Goal: Task Accomplishment & Management: Use online tool/utility

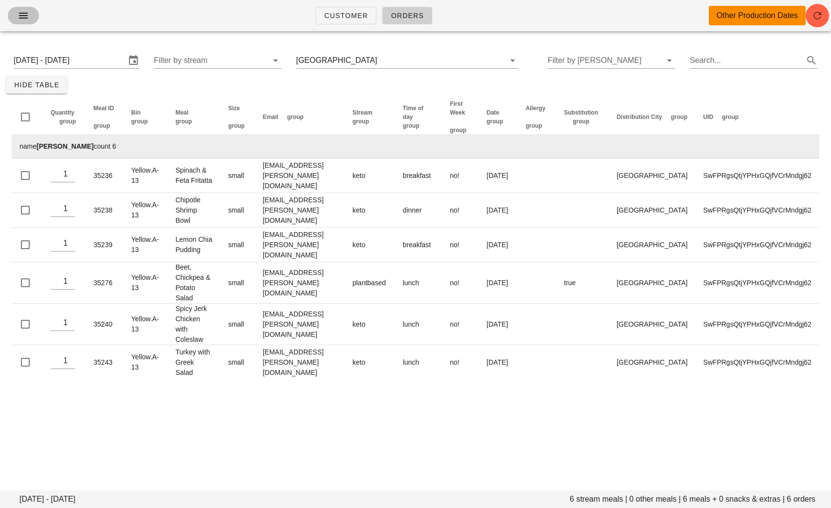
drag, startPoint x: 0, startPoint y: 0, endPoint x: 23, endPoint y: 17, distance: 28.9
click at [23, 18] on icon "button" at bounding box center [24, 16] width 12 height 12
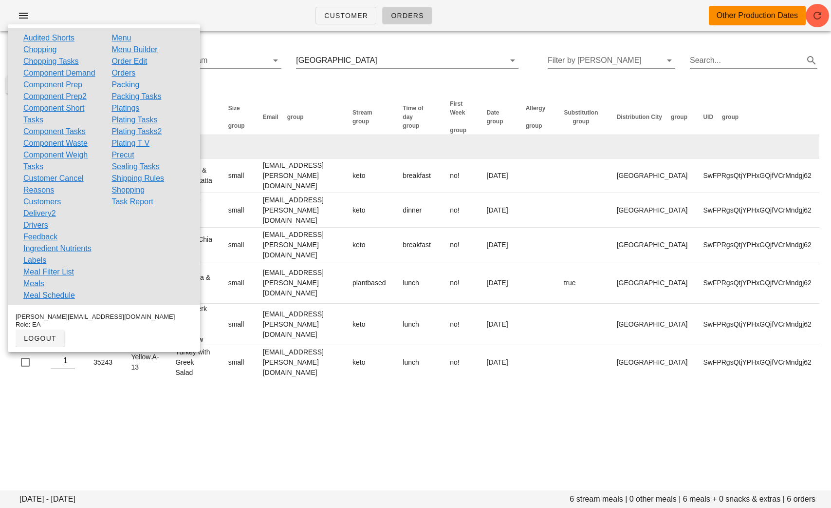
click at [241, 82] on div "Thursday August 28 - Saturday August 30 6 stream meals | 0 other meals | 6 meal…" at bounding box center [415, 215] width 831 height 352
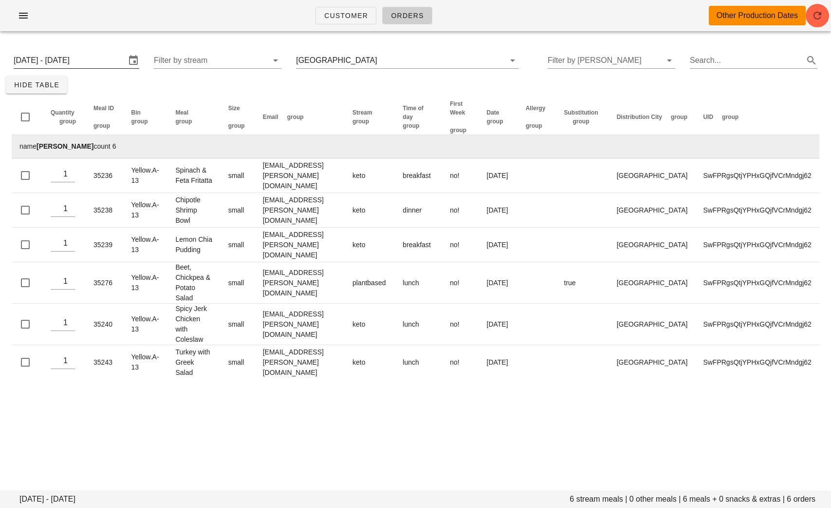
click at [94, 61] on input "Thursday August 28 - Saturday August 30" at bounding box center [70, 61] width 112 height 16
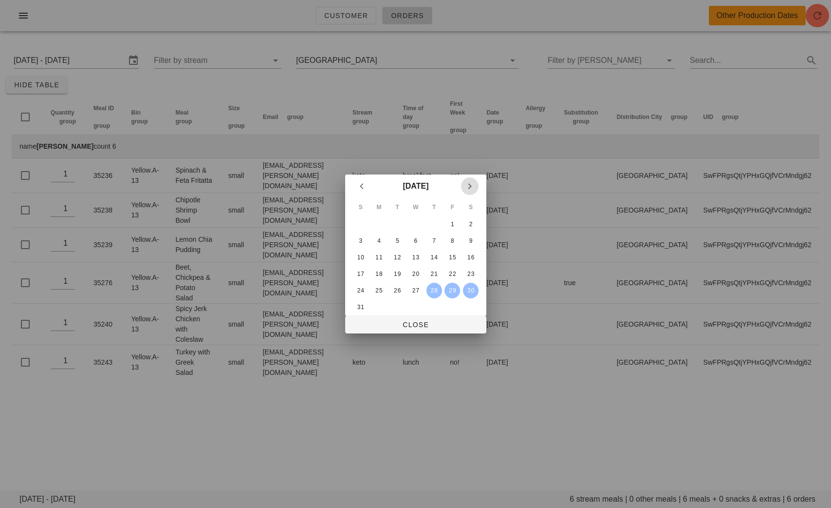
click at [471, 186] on icon "Next month" at bounding box center [470, 186] width 12 height 12
click at [380, 222] on div "1" at bounding box center [379, 224] width 16 height 7
click at [411, 222] on div "3" at bounding box center [416, 224] width 16 height 7
click at [359, 182] on icon "Previous month" at bounding box center [362, 186] width 12 height 12
click at [358, 304] on div "31" at bounding box center [361, 306] width 16 height 7
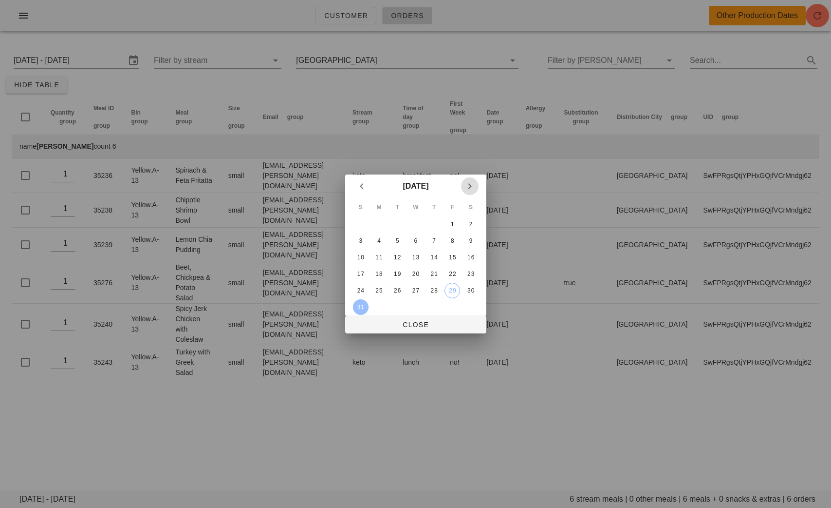
click at [468, 183] on icon "Next month" at bounding box center [470, 186] width 12 height 12
click at [409, 222] on div "3" at bounding box center [416, 224] width 16 height 7
click at [399, 330] on button "Close" at bounding box center [415, 325] width 141 height 18
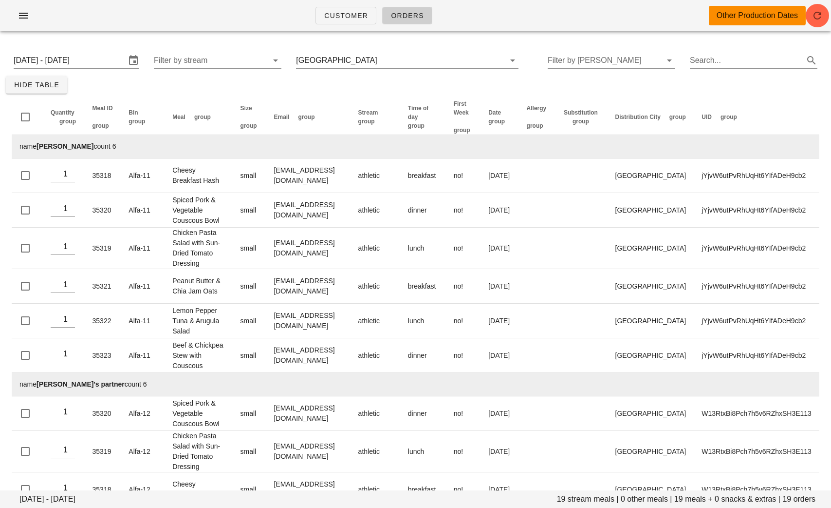
click at [363, 48] on div "Sunday August 31 - Wednesday September 3 Filter by stream Calgary Filter by tod…" at bounding box center [416, 60] width 820 height 31
click at [379, 58] on input "text" at bounding box center [435, 61] width 112 height 16
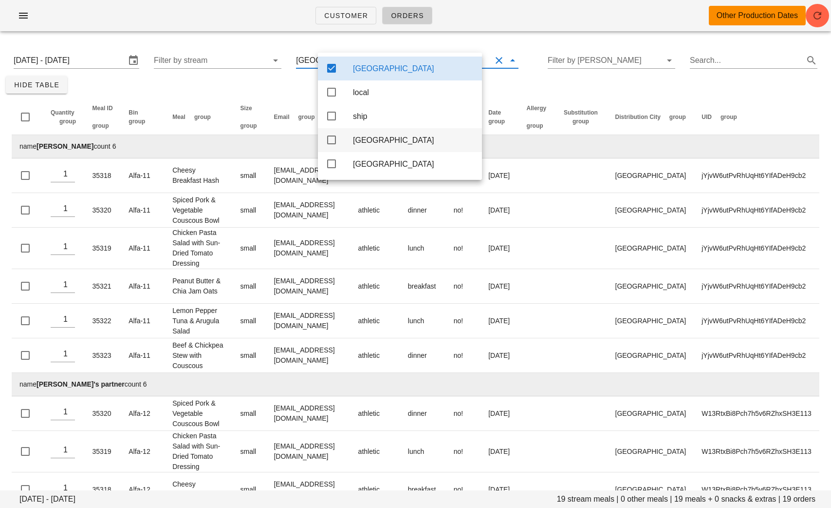
click at [338, 141] on div "[GEOGRAPHIC_DATA]" at bounding box center [400, 140] width 164 height 24
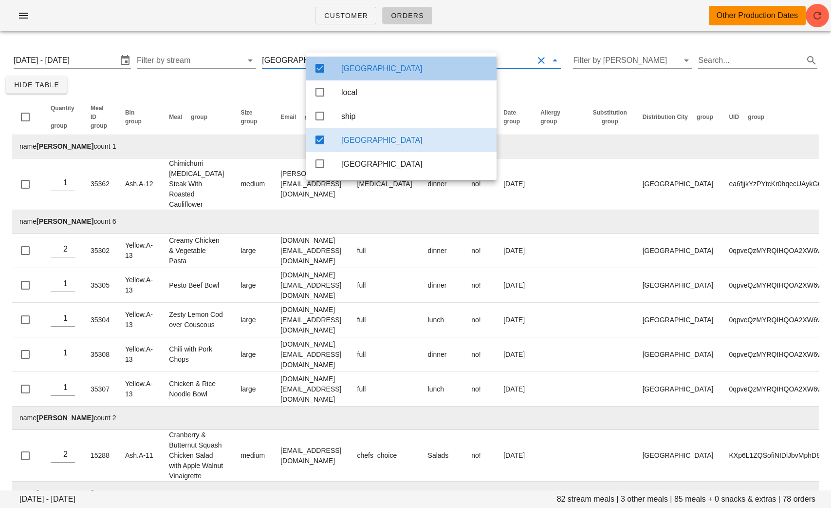
click at [336, 64] on div "[GEOGRAPHIC_DATA]" at bounding box center [401, 69] width 190 height 24
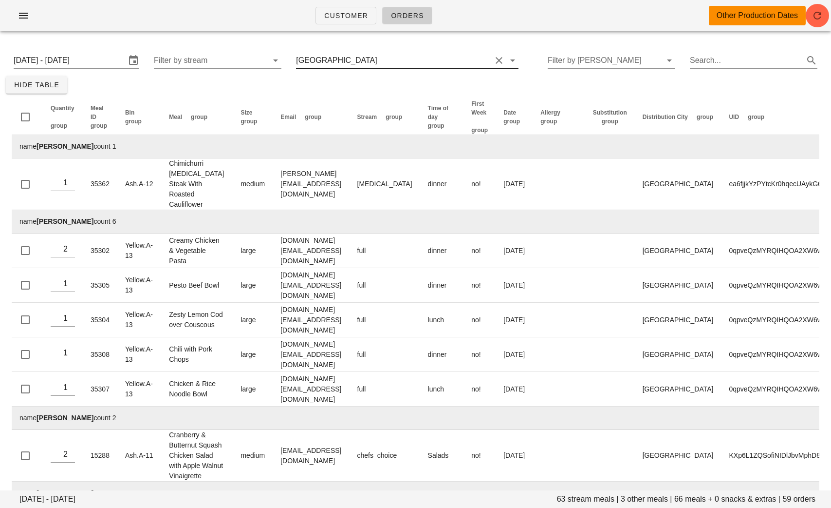
click at [382, 55] on input "text" at bounding box center [435, 61] width 112 height 16
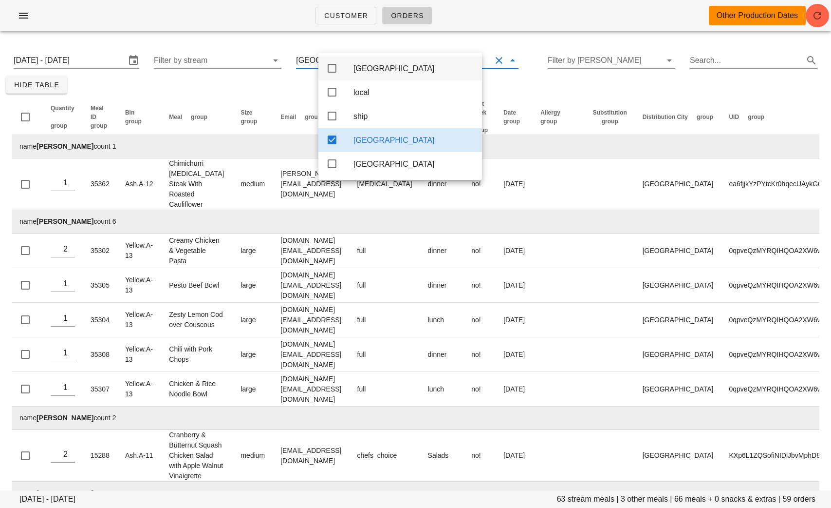
click at [347, 69] on div "[GEOGRAPHIC_DATA]" at bounding box center [401, 69] width 164 height 24
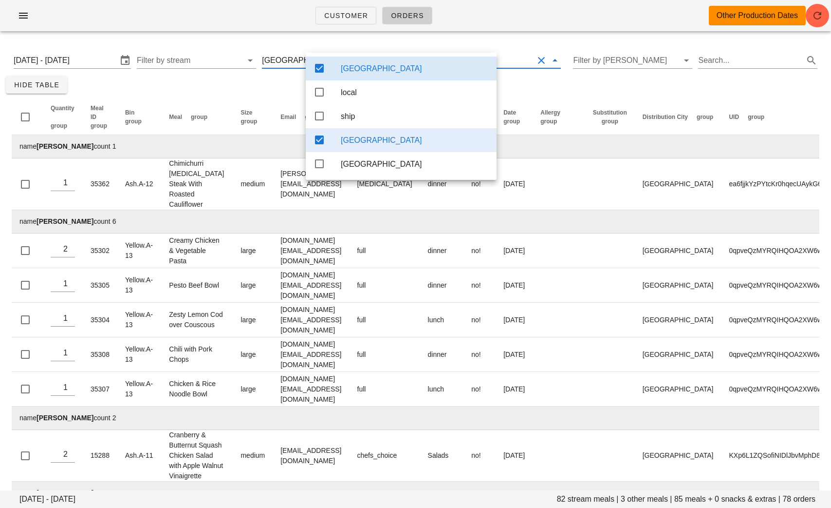
click at [326, 137] on div "[GEOGRAPHIC_DATA]" at bounding box center [401, 140] width 191 height 24
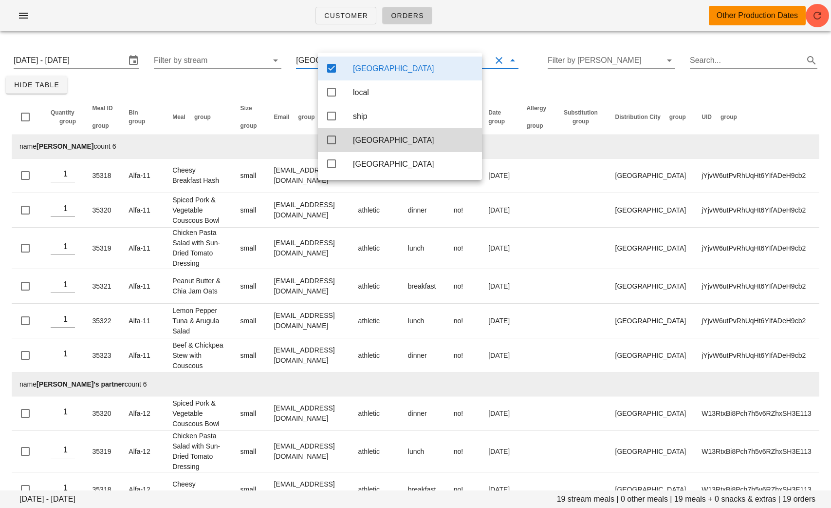
click at [181, 87] on div "Sunday August 31 - Wednesday September 3 19 stream meals | 0 other meals | 19 m…" at bounding box center [415, 466] width 831 height 855
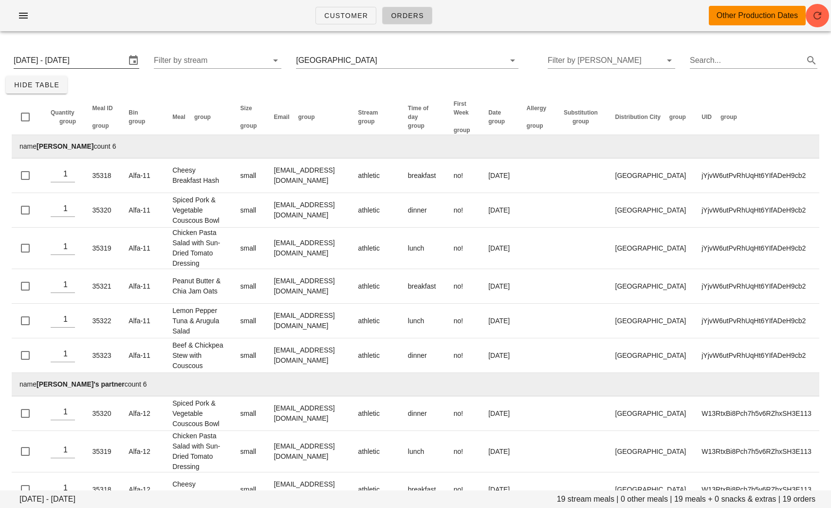
click at [108, 61] on input "[DATE] - [DATE]" at bounding box center [70, 61] width 112 height 16
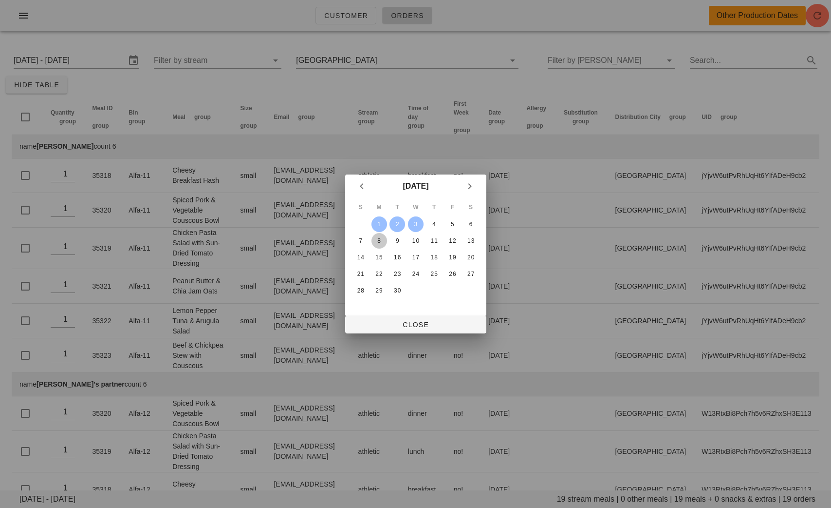
click at [377, 238] on div "8" at bounding box center [379, 240] width 16 height 7
click at [475, 237] on div "13" at bounding box center [471, 240] width 16 height 7
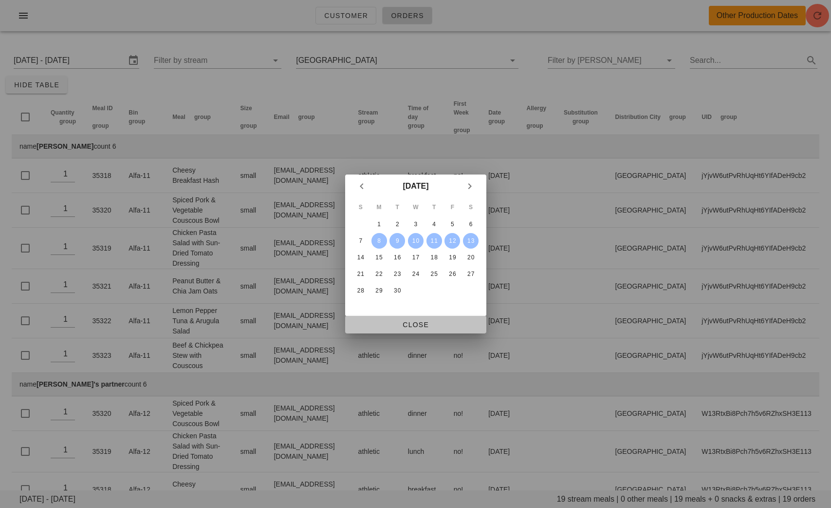
click at [414, 327] on span "Close" at bounding box center [416, 325] width 126 height 8
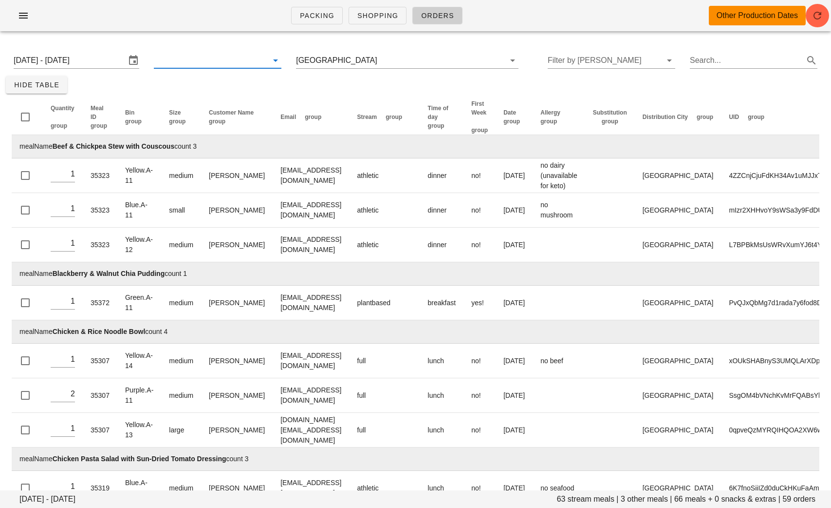
click at [24, 24] on button "button" at bounding box center [23, 16] width 31 height 18
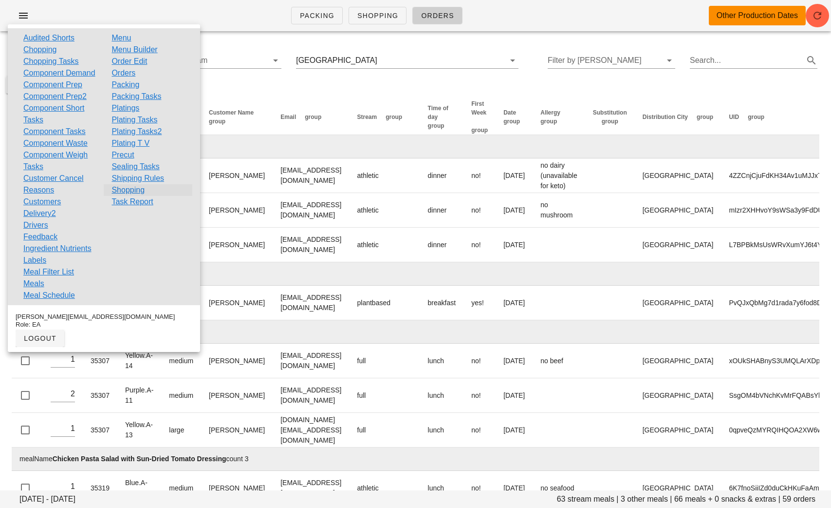
click at [127, 190] on link "Shopping" at bounding box center [128, 190] width 33 height 12
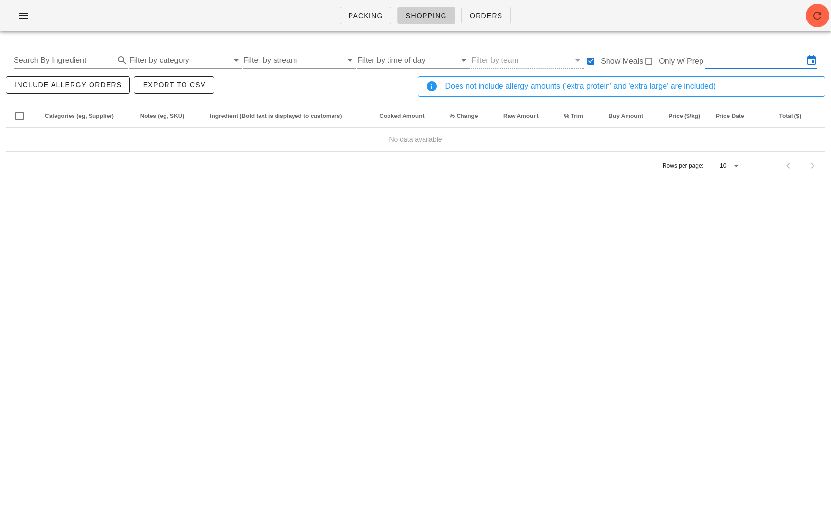
click at [762, 67] on input "text" at bounding box center [754, 61] width 99 height 16
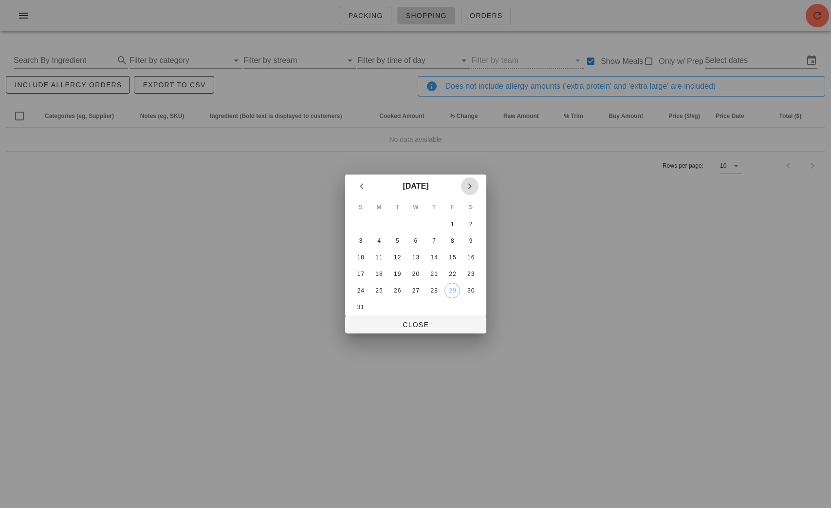
click at [469, 186] on icon "Next month" at bounding box center [470, 186] width 12 height 12
click at [433, 223] on div "4" at bounding box center [434, 224] width 16 height 7
click at [483, 224] on div "S M T W T F S 1 2 3 4 5 6 7 8 9 10 11 12 13 14 15 16 17 18 19 20 21 22 23 24 25…" at bounding box center [415, 257] width 141 height 118
click at [474, 224] on div "6" at bounding box center [471, 224] width 16 height 7
click at [457, 326] on span "Close" at bounding box center [416, 325] width 126 height 8
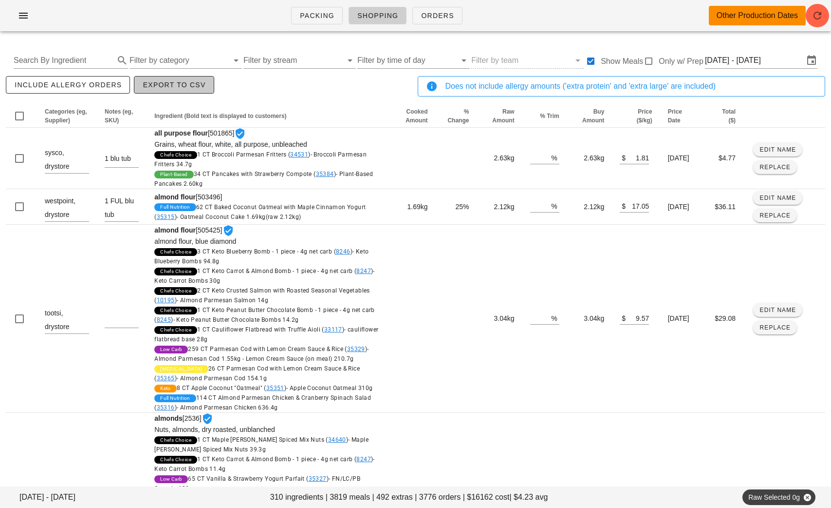
click at [165, 87] on span "Export to CSV" at bounding box center [173, 85] width 63 height 8
click at [741, 64] on input "[DATE] - [DATE]" at bounding box center [754, 61] width 99 height 16
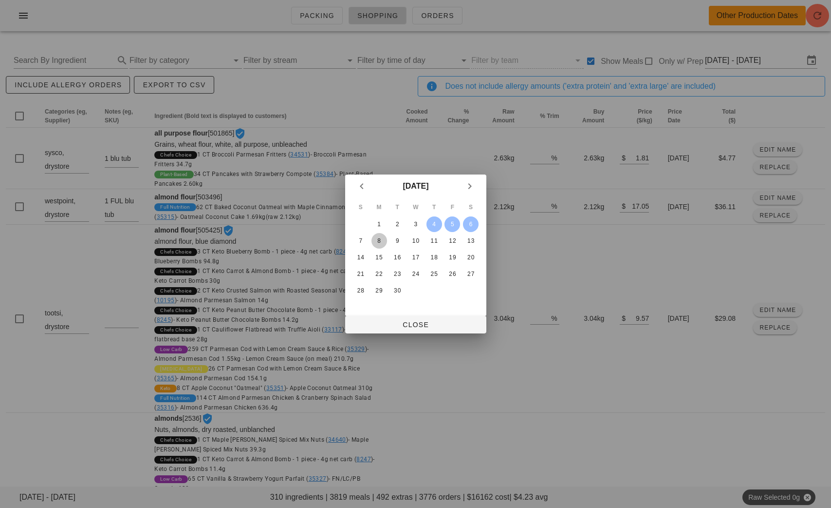
click at [377, 241] on div "8" at bounding box center [379, 240] width 16 height 7
click at [474, 238] on div "13" at bounding box center [471, 240] width 16 height 7
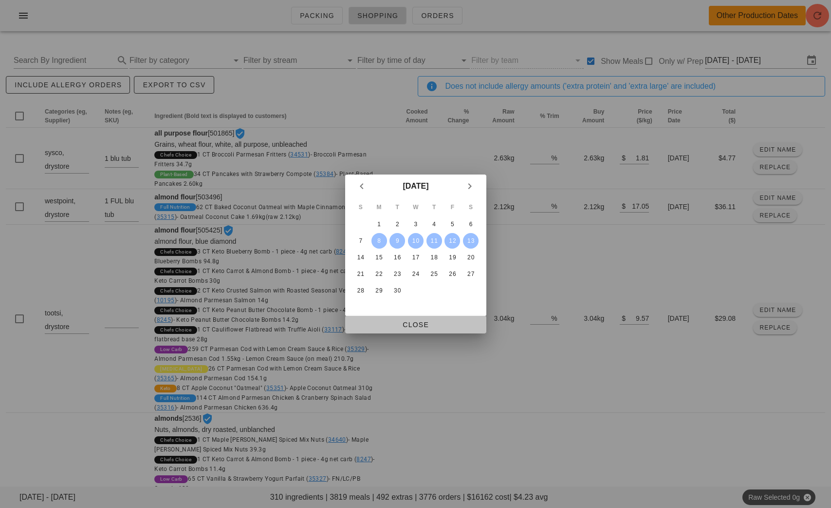
click at [453, 321] on span "Close" at bounding box center [416, 325] width 126 height 8
type input "[DATE] - [DATE]"
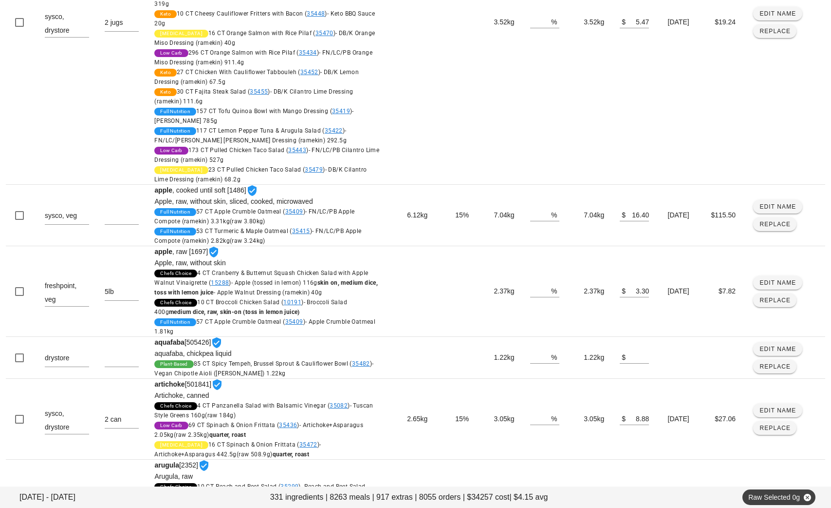
scroll to position [1188, 0]
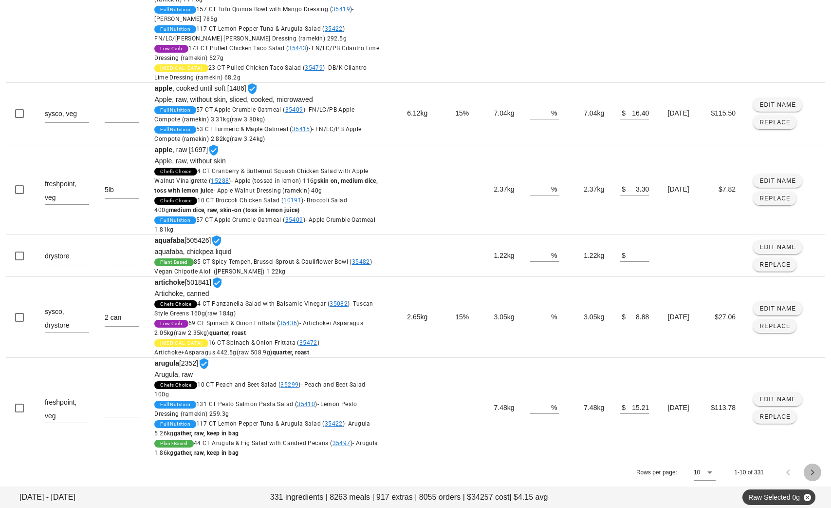
click at [814, 474] on icon "Next page" at bounding box center [813, 472] width 12 height 12
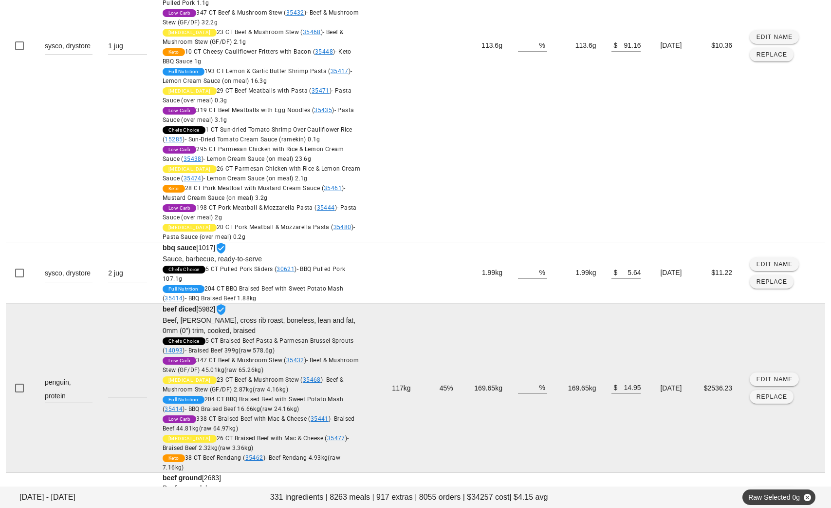
scroll to position [1032, 0]
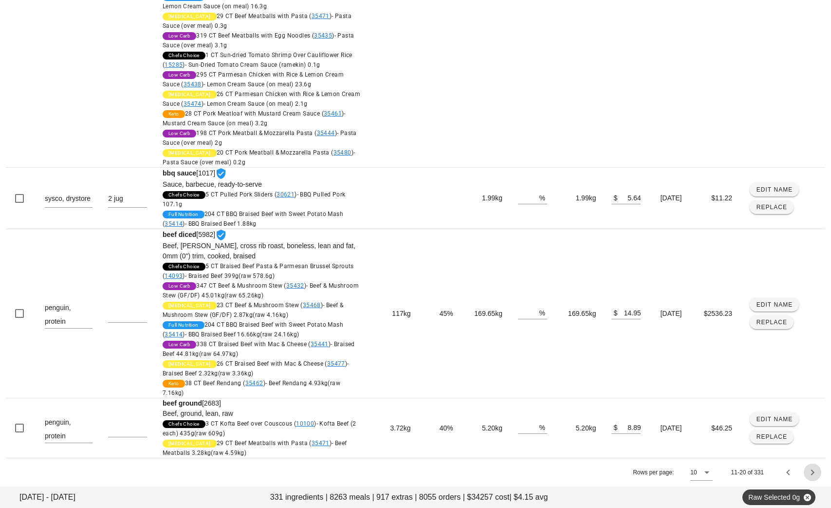
click at [814, 471] on icon "Next page" at bounding box center [813, 472] width 12 height 12
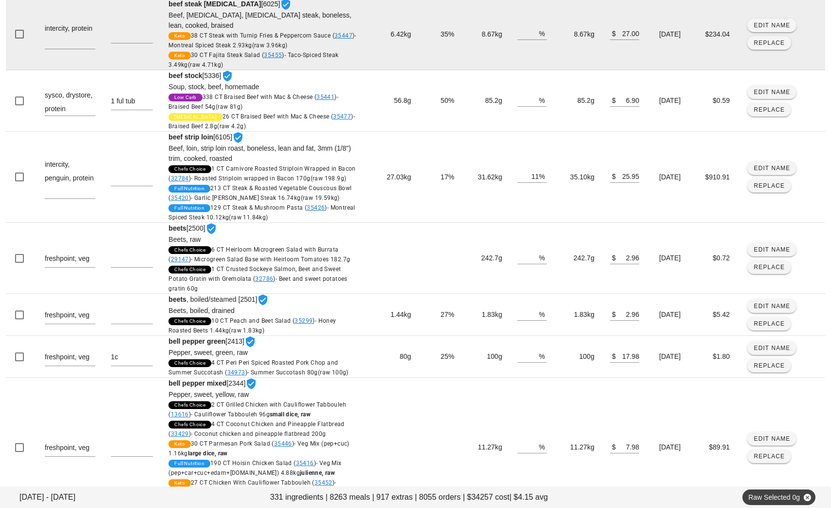
scroll to position [302, 0]
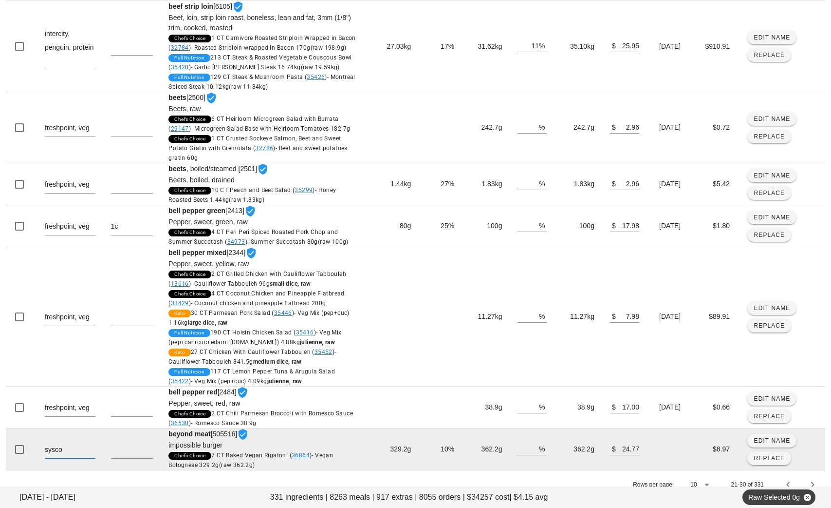
click at [76, 442] on textarea "sysco" at bounding box center [70, 450] width 51 height 16
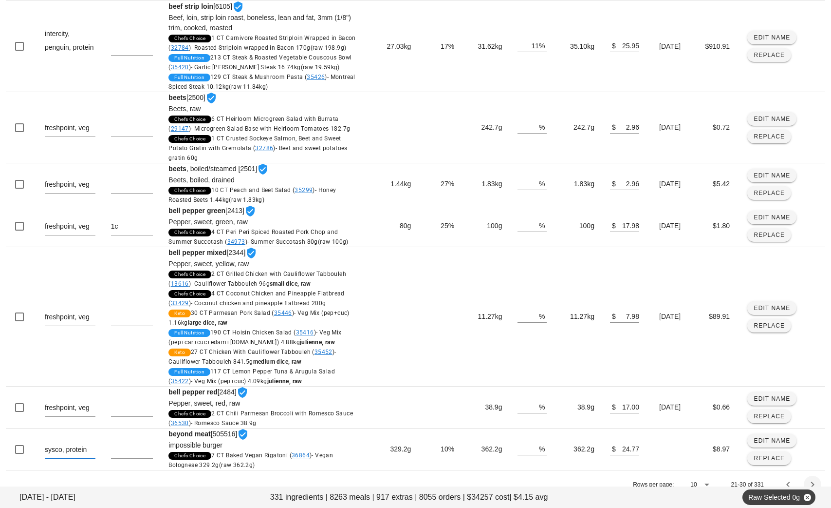
type textarea "sysco, protein"
click at [814, 478] on icon "Next page" at bounding box center [813, 484] width 12 height 12
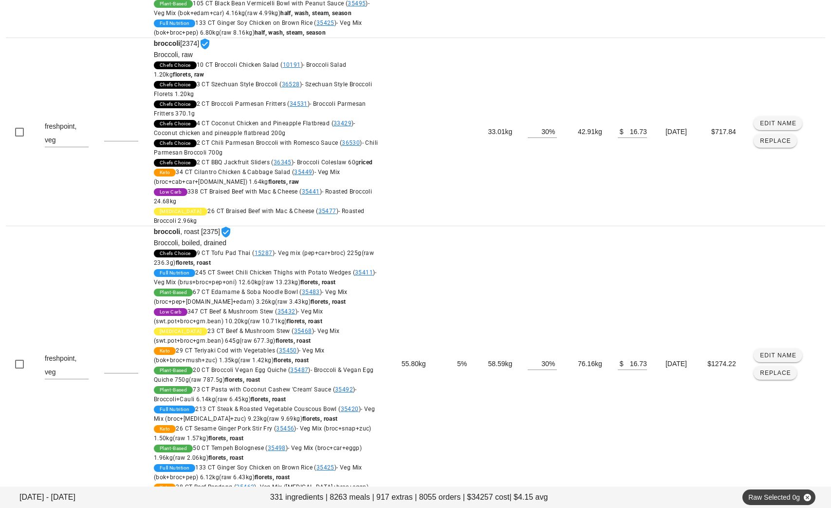
scroll to position [2864, 0]
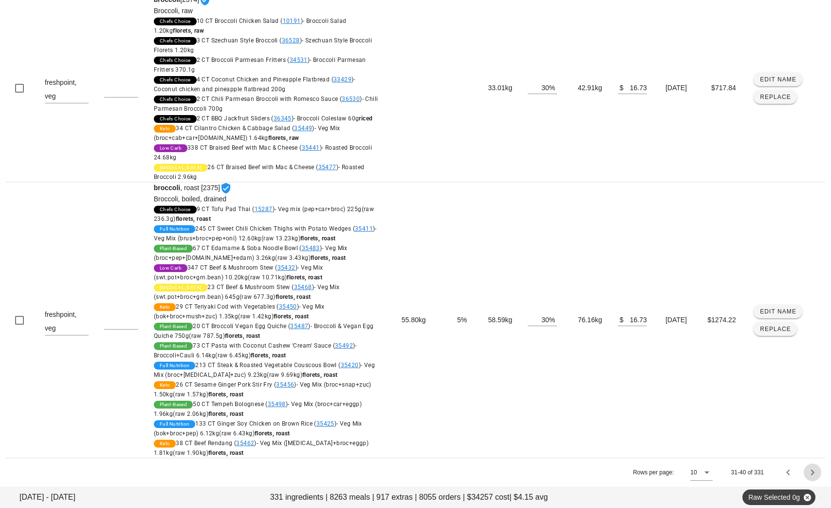
click at [817, 472] on icon "Next page" at bounding box center [813, 472] width 12 height 12
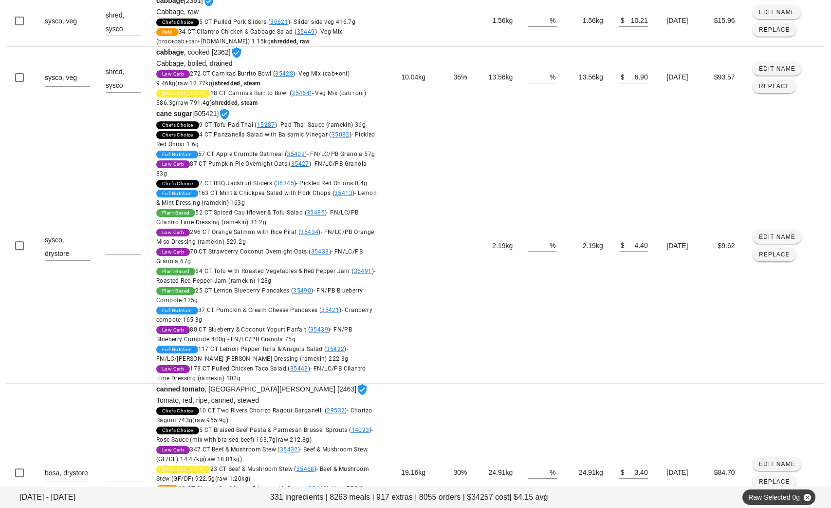
scroll to position [1324, 0]
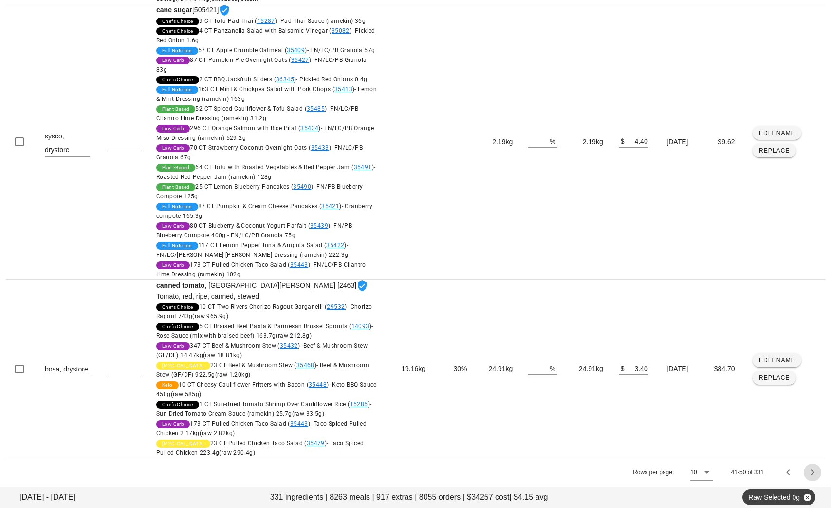
click at [814, 473] on icon "Next page" at bounding box center [813, 472] width 12 height 12
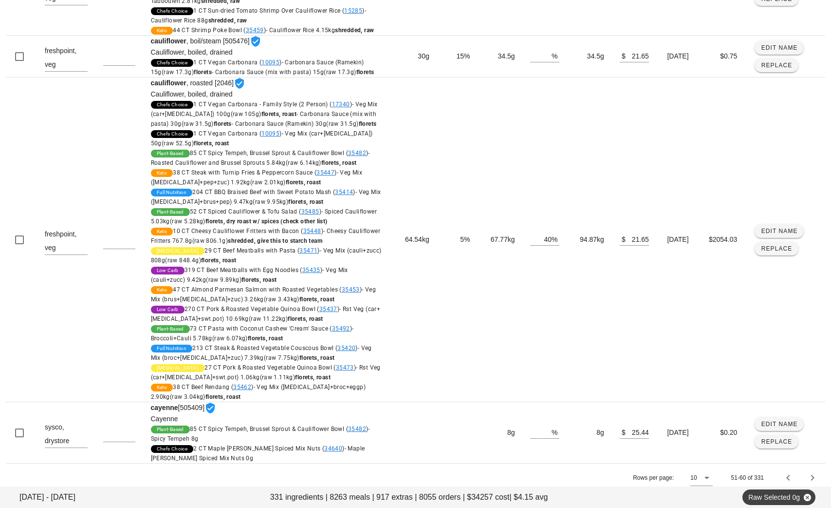
scroll to position [1308, 0]
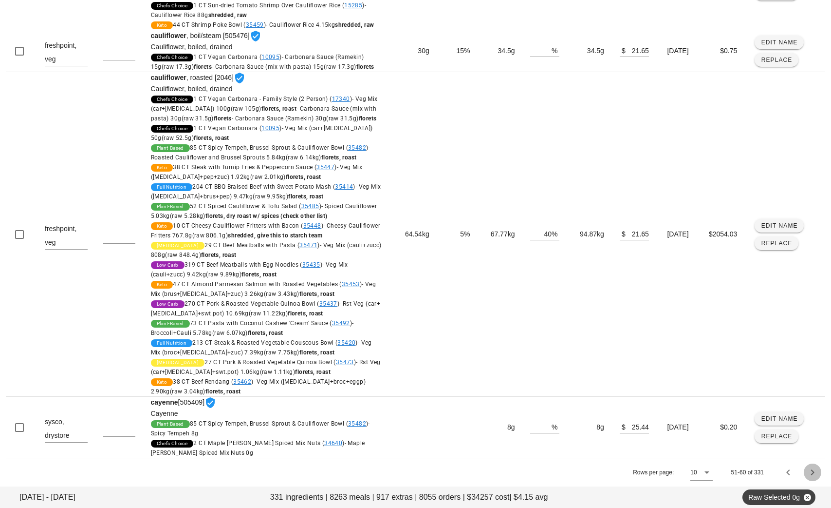
click at [816, 472] on icon "Next page" at bounding box center [813, 472] width 12 height 12
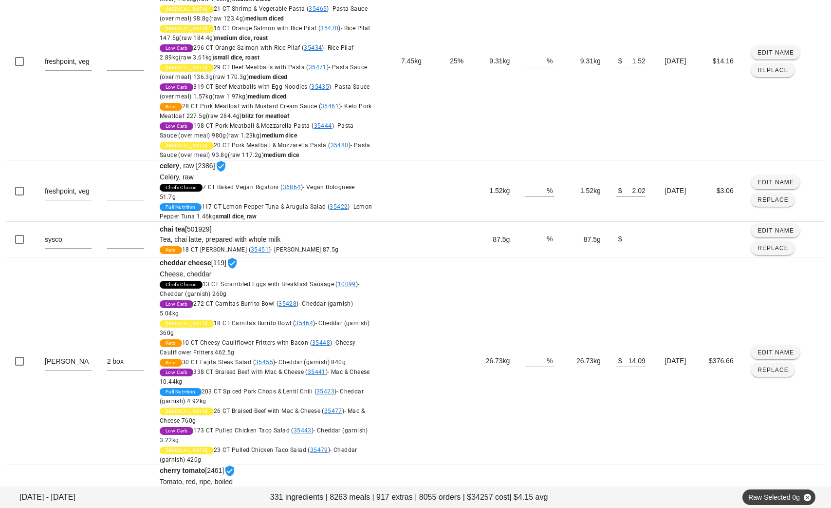
scroll to position [169, 0]
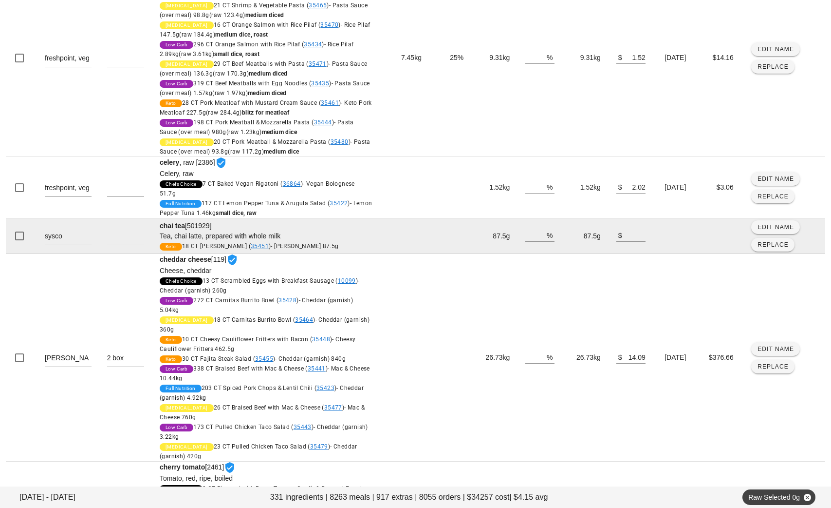
click at [86, 231] on textarea "sysco" at bounding box center [68, 237] width 47 height 16
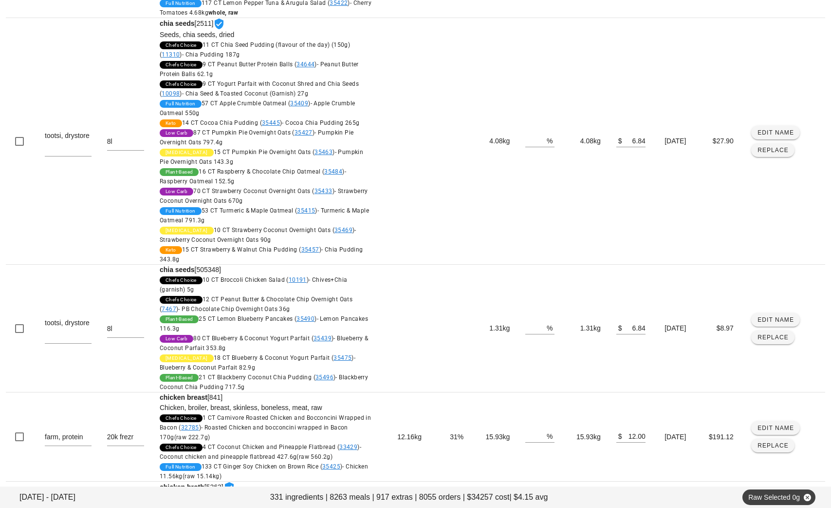
scroll to position [1090, 0]
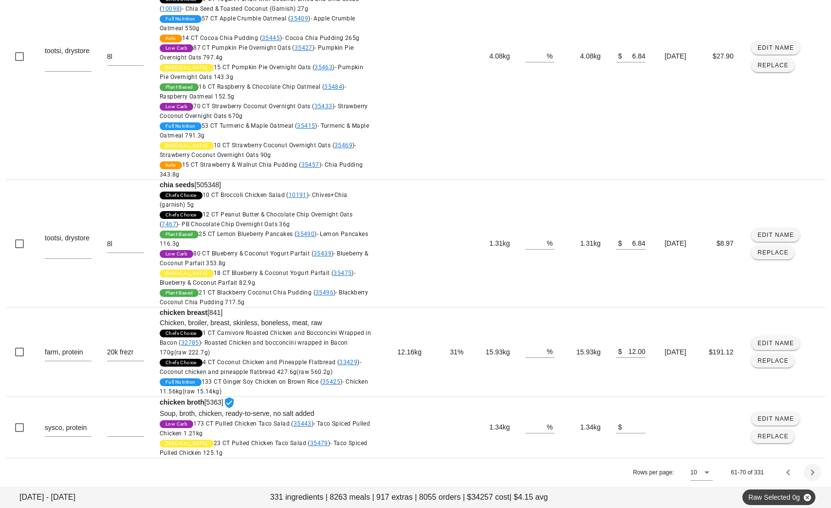
type textarea "sysco, drystore"
click at [816, 470] on icon "Next page" at bounding box center [813, 472] width 12 height 12
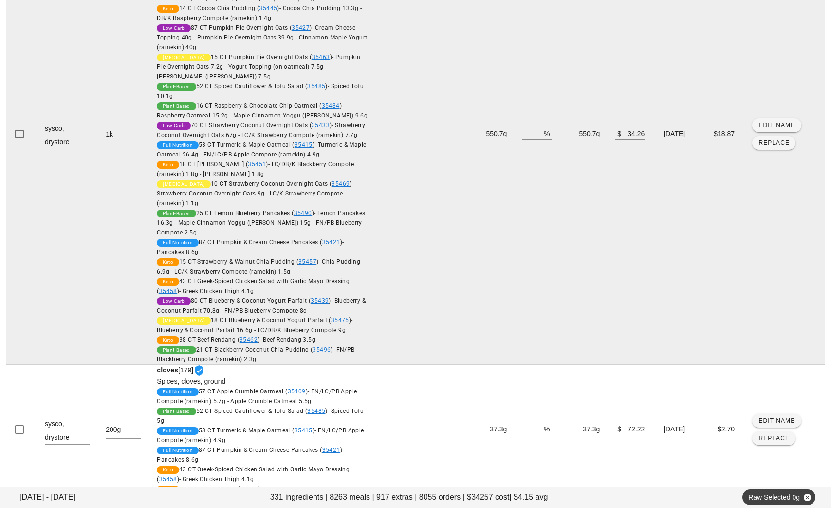
scroll to position [1966, 0]
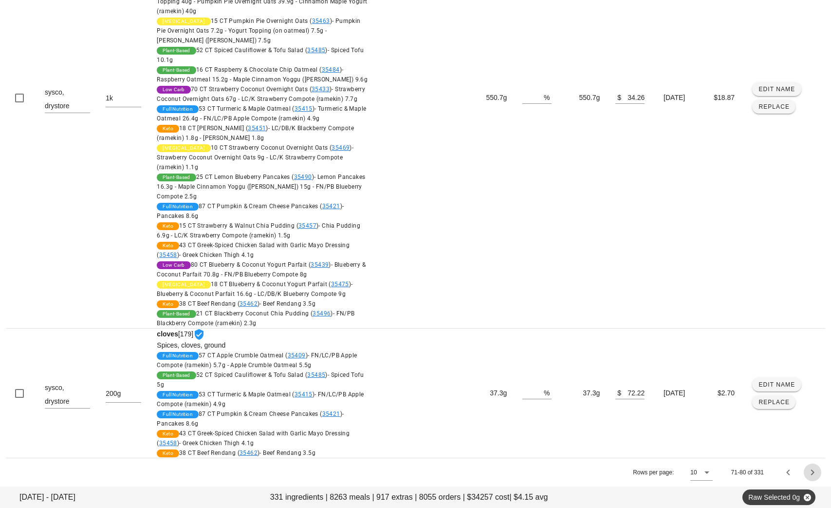
click at [813, 470] on icon "Next page" at bounding box center [813, 472] width 12 height 12
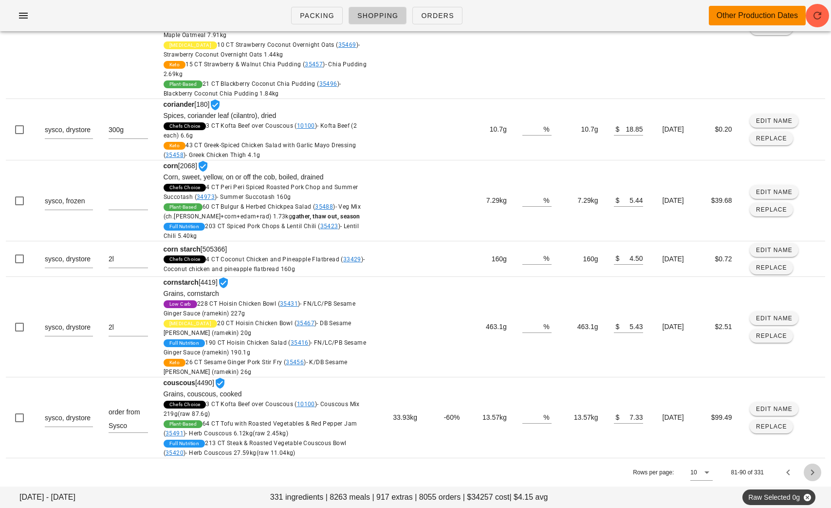
scroll to position [685, 0]
click at [815, 473] on icon "Next page" at bounding box center [813, 472] width 12 height 12
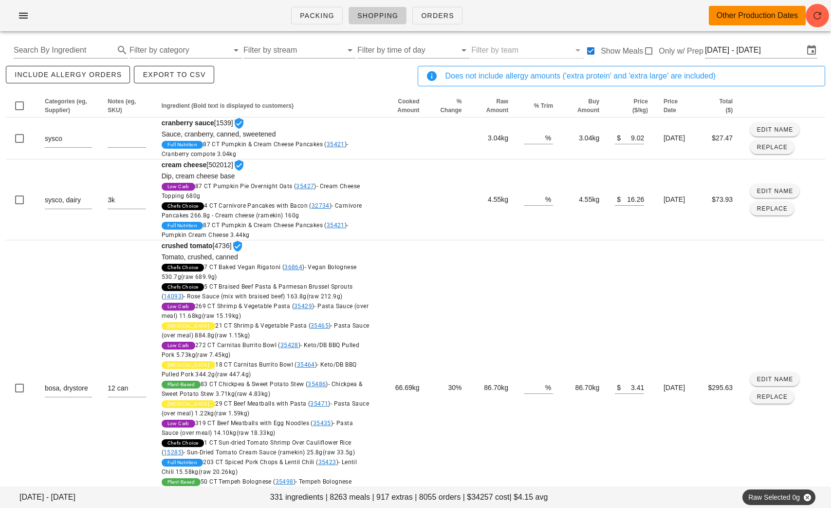
scroll to position [0, 0]
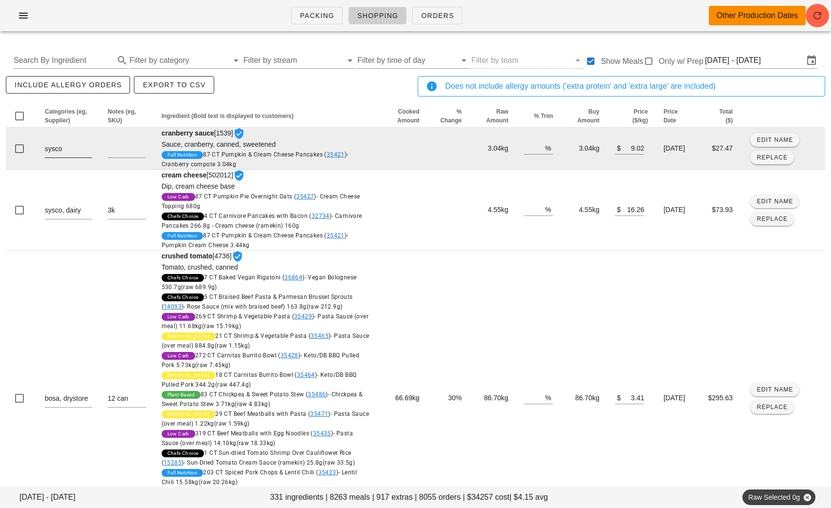
click at [78, 152] on textarea "sysco" at bounding box center [68, 150] width 47 height 16
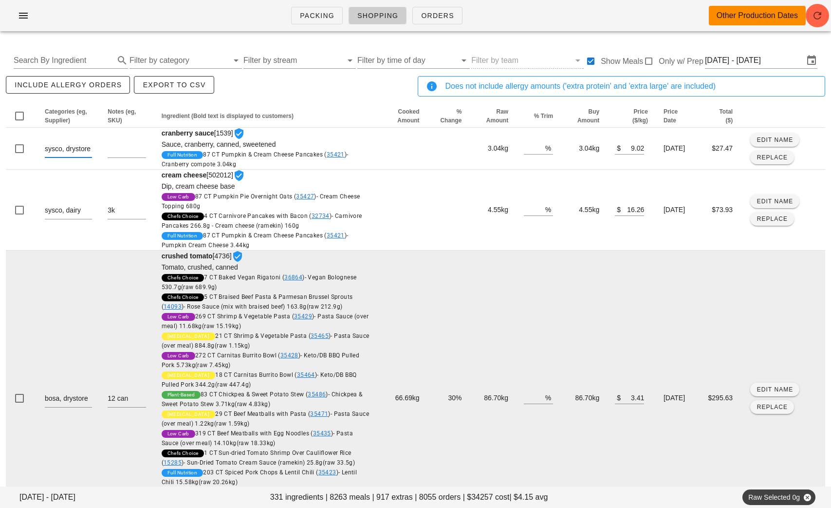
type textarea "sysco, drystore"
click at [100, 310] on td "12 can" at bounding box center [127, 397] width 54 height 295
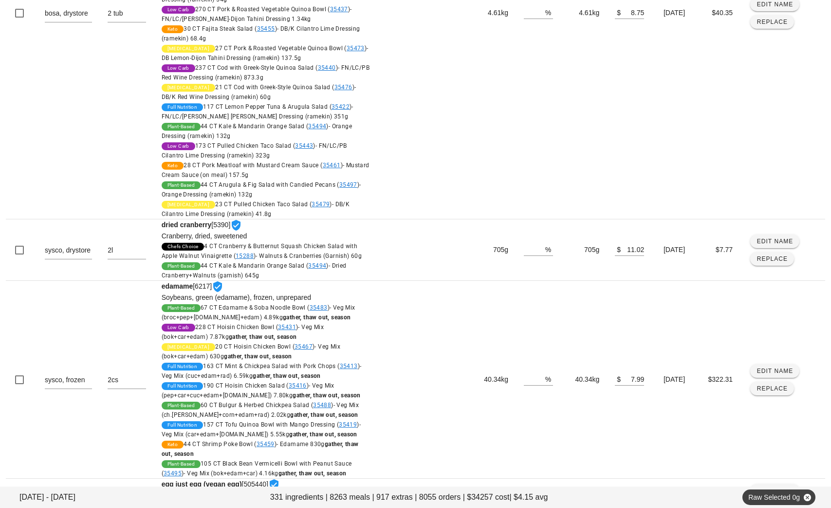
scroll to position [1587, 0]
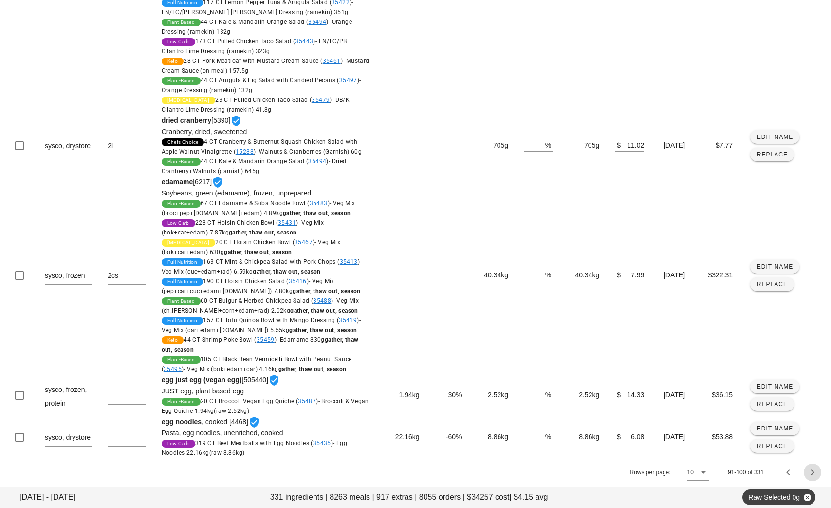
click at [812, 473] on icon "Next page" at bounding box center [813, 472] width 12 height 12
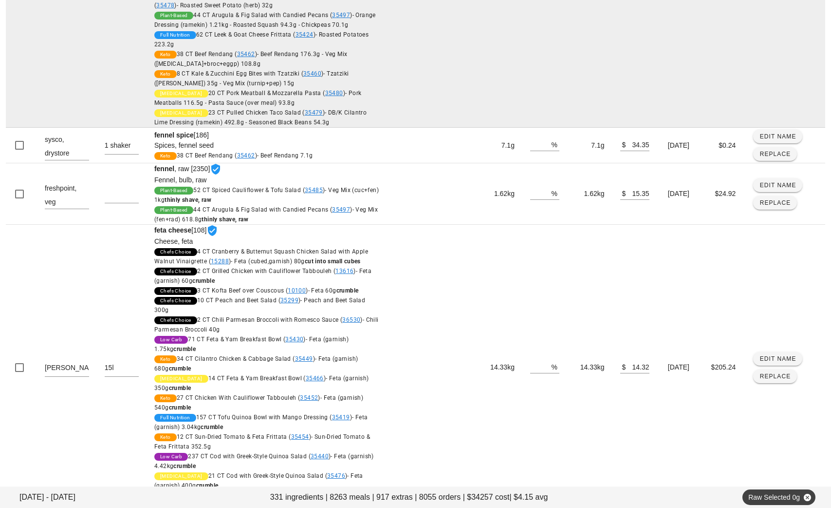
scroll to position [3066, 0]
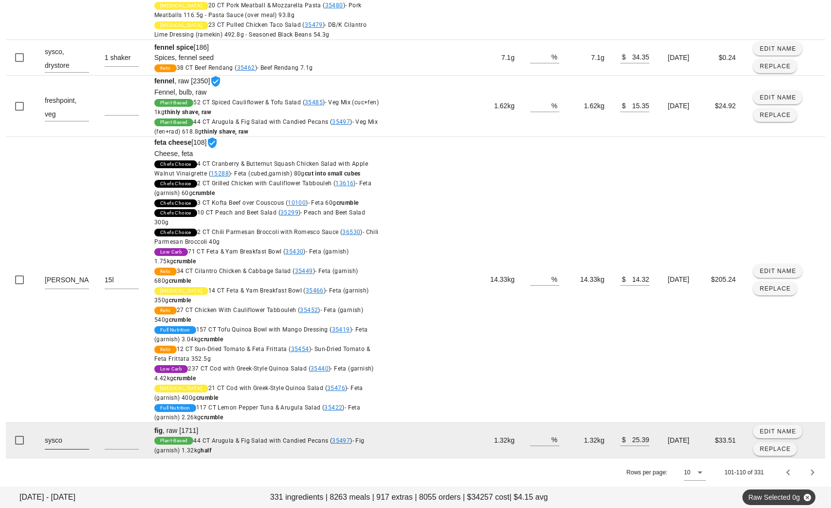
click at [84, 442] on textarea "sysco" at bounding box center [67, 441] width 44 height 16
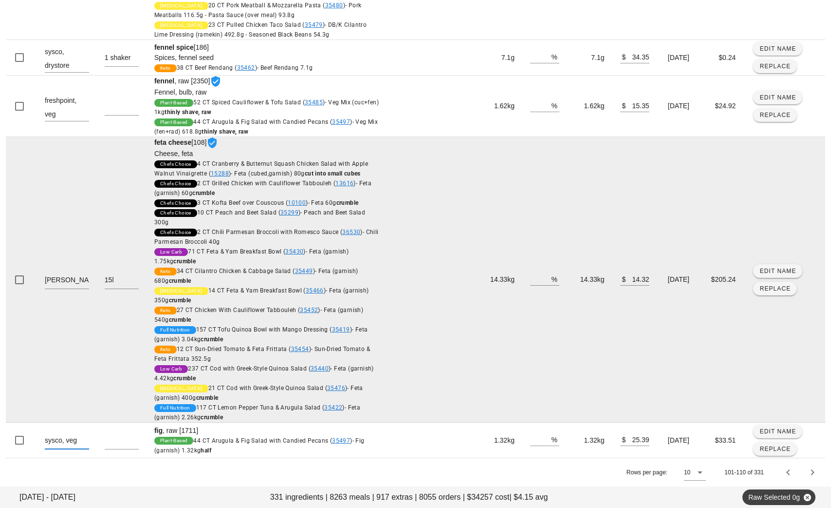
type textarea "sysco, veg"
click at [523, 371] on td "%" at bounding box center [545, 279] width 45 height 285
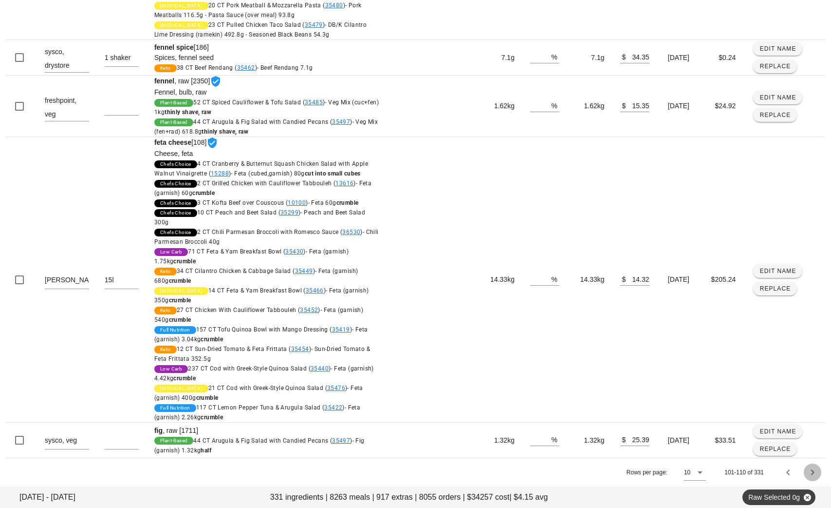
click at [816, 473] on icon "Next page" at bounding box center [813, 472] width 12 height 12
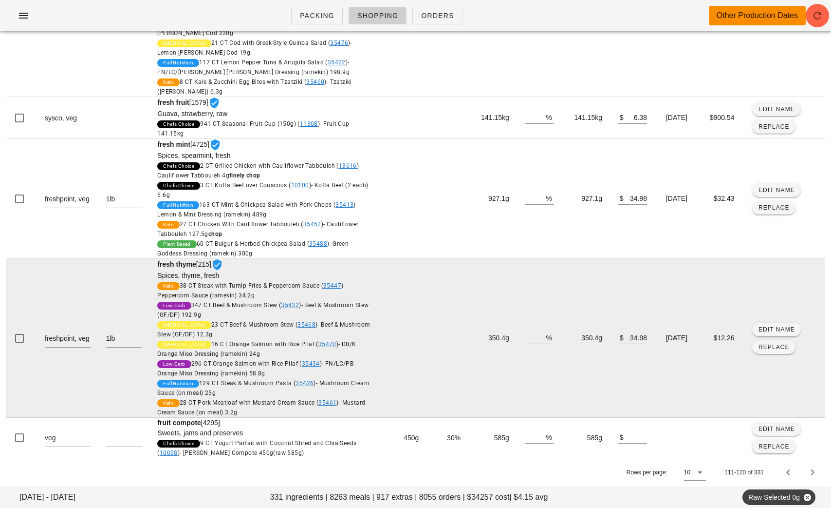
scroll to position [0, 0]
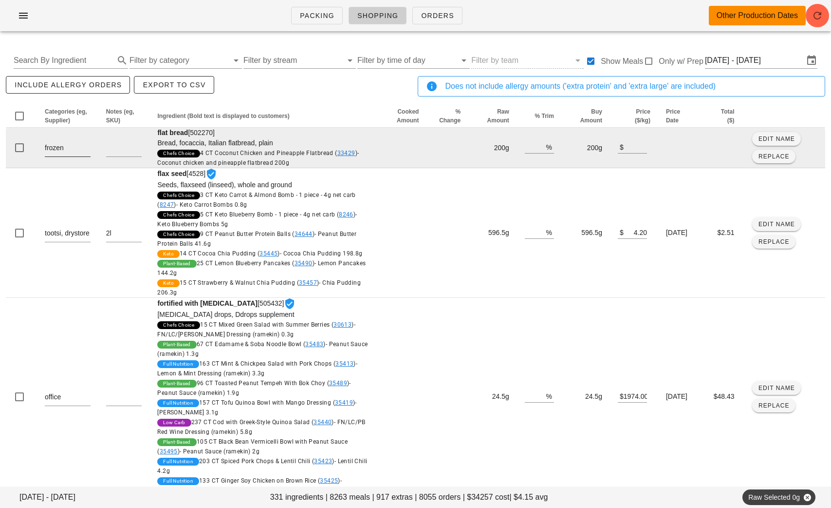
click at [69, 144] on textarea "frozen" at bounding box center [68, 149] width 46 height 16
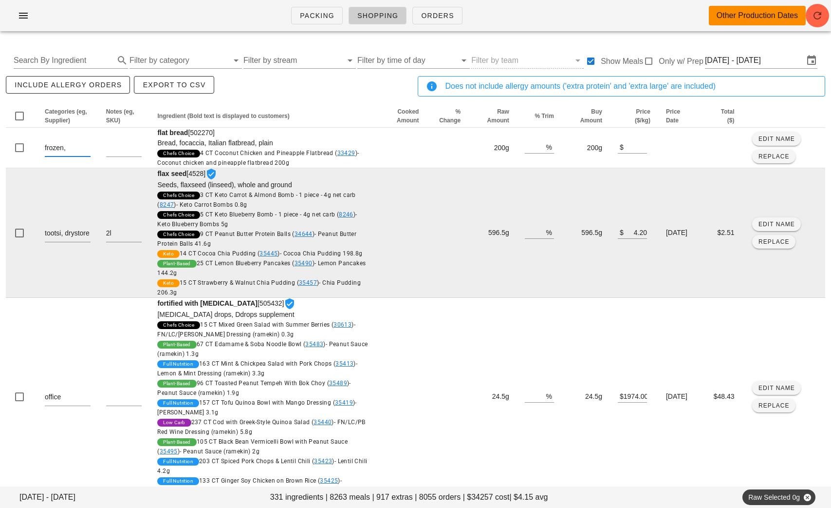
type textarea "frozen"
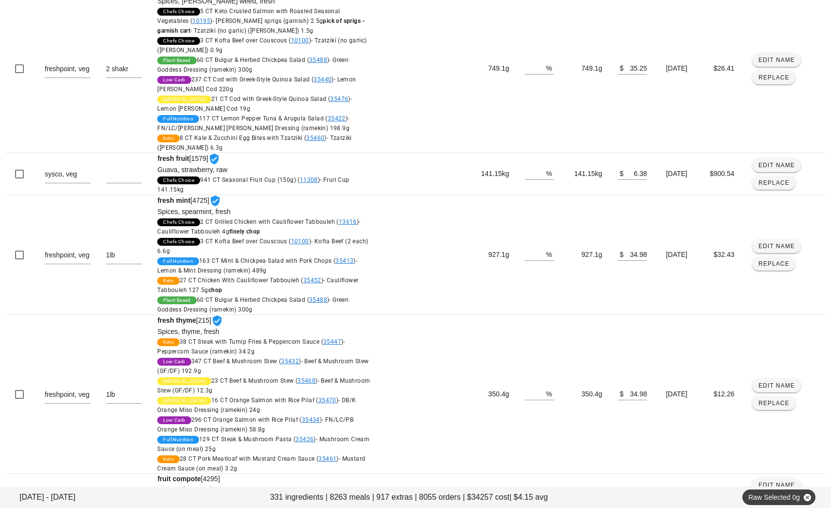
scroll to position [766, 0]
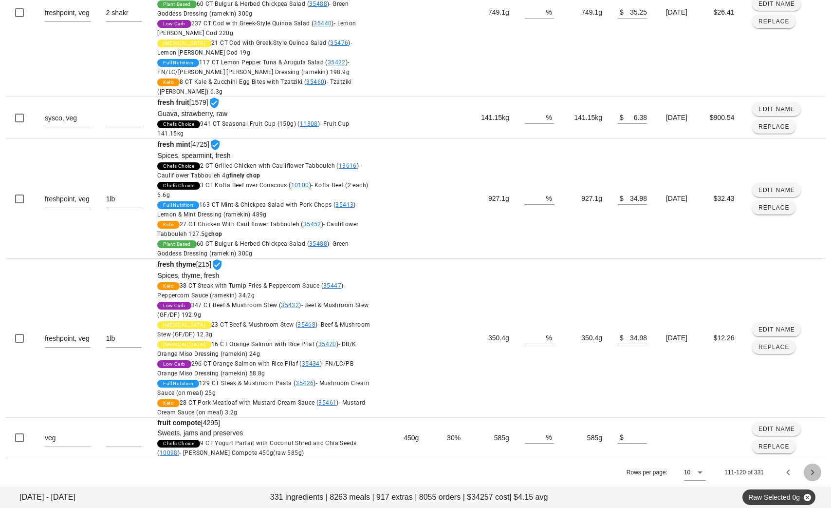
click at [815, 466] on icon "Next page" at bounding box center [813, 472] width 12 height 12
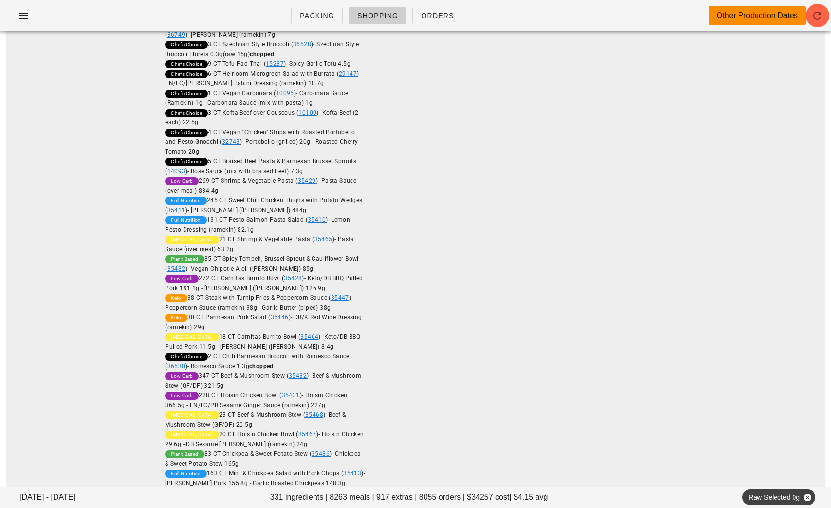
scroll to position [0, 0]
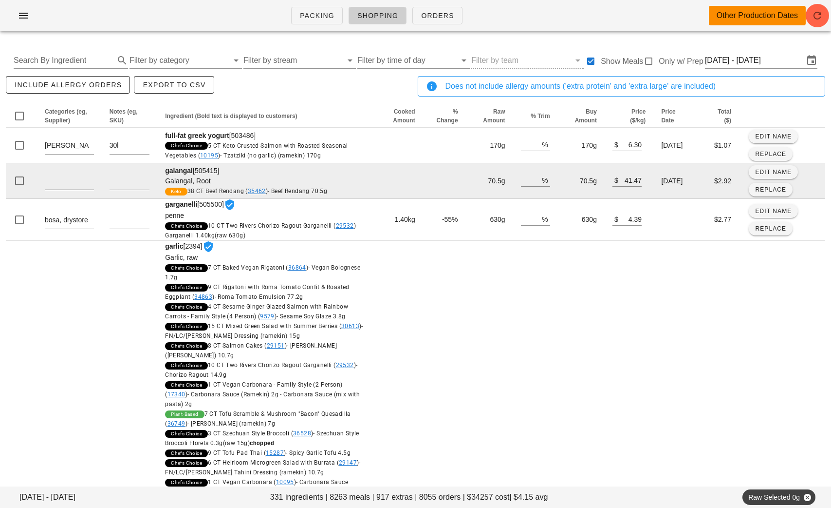
click at [60, 178] on textarea at bounding box center [69, 182] width 49 height 16
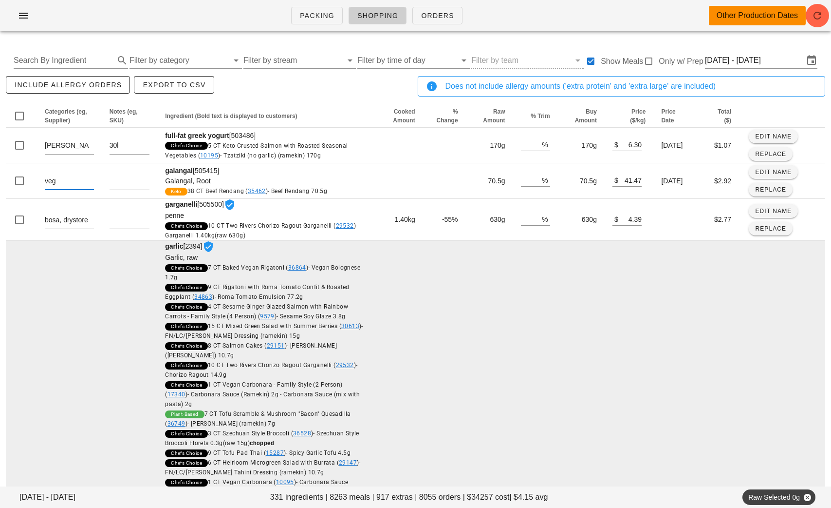
type textarea "veg"
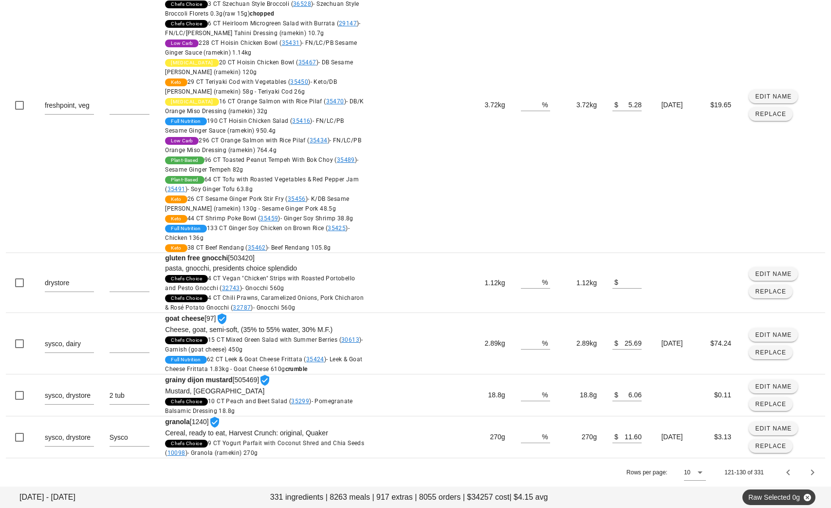
scroll to position [2148, 0]
click at [811, 472] on icon "Next page" at bounding box center [813, 472] width 12 height 12
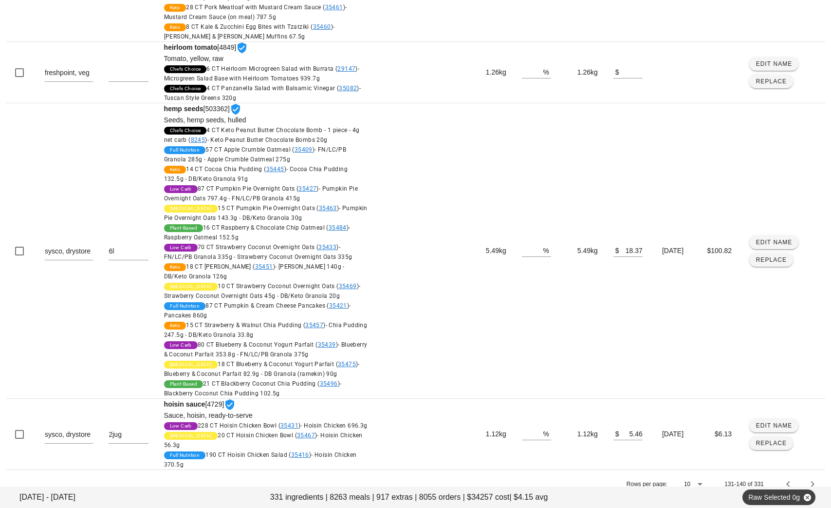
scroll to position [1138, 0]
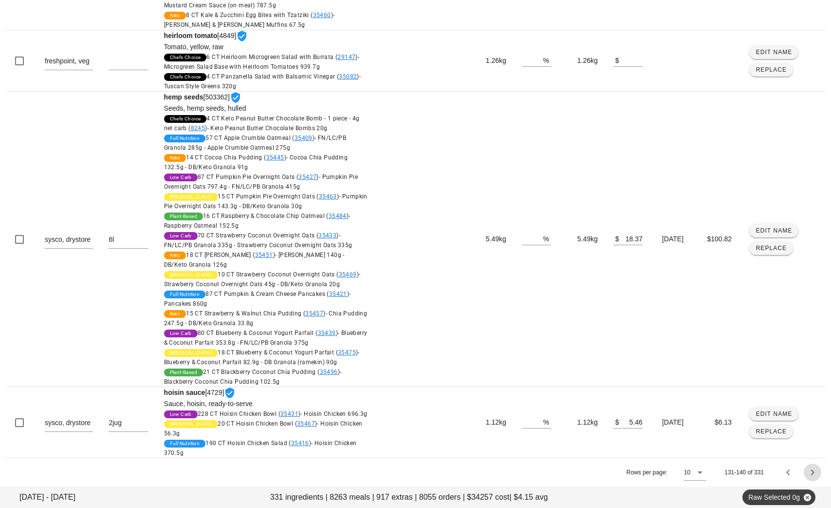
click at [812, 476] on icon "Next page" at bounding box center [813, 472] width 12 height 12
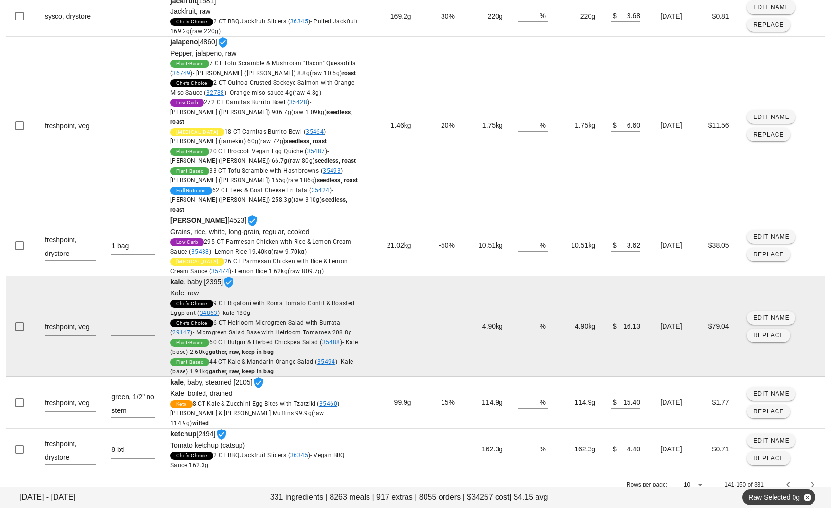
scroll to position [551, 0]
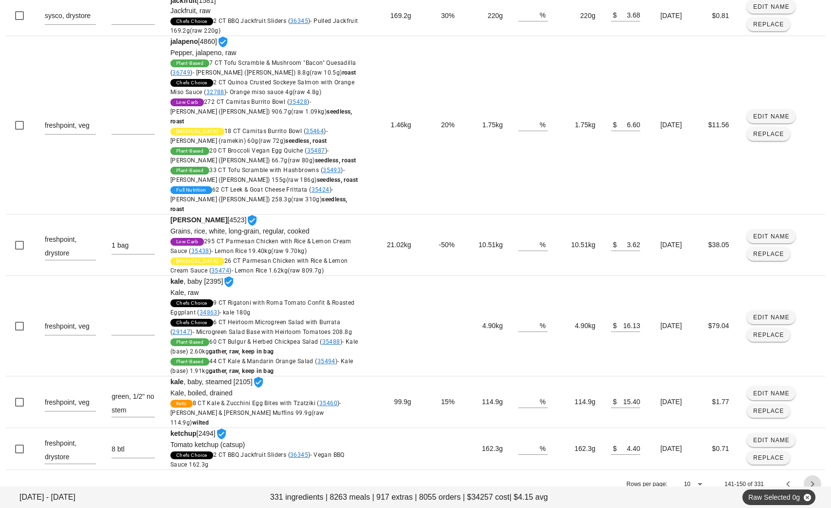
click at [812, 478] on icon "Next page" at bounding box center [813, 484] width 12 height 12
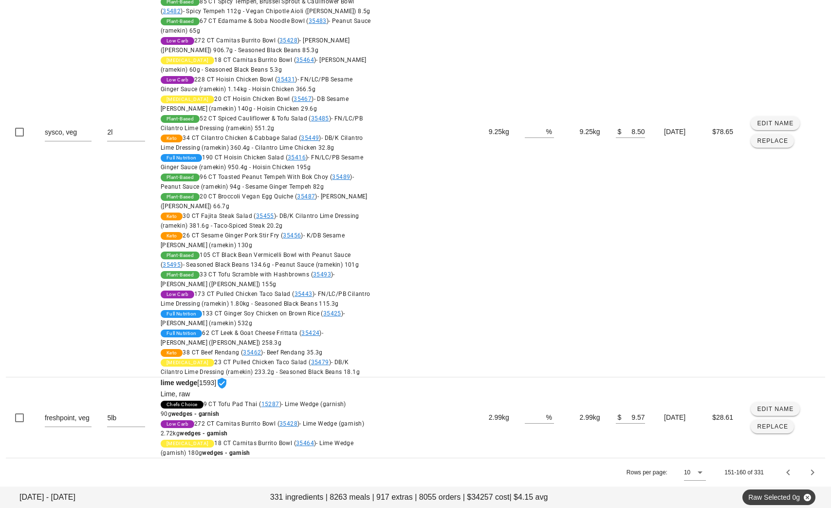
scroll to position [1864, 0]
click at [813, 472] on icon "Next page" at bounding box center [813, 472] width 12 height 12
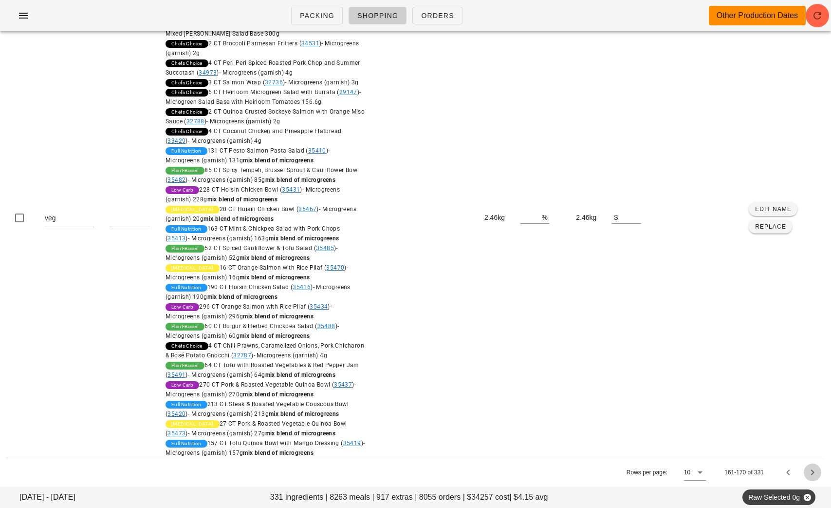
scroll to position [1274, 0]
click at [810, 471] on icon "Next page" at bounding box center [813, 472] width 12 height 12
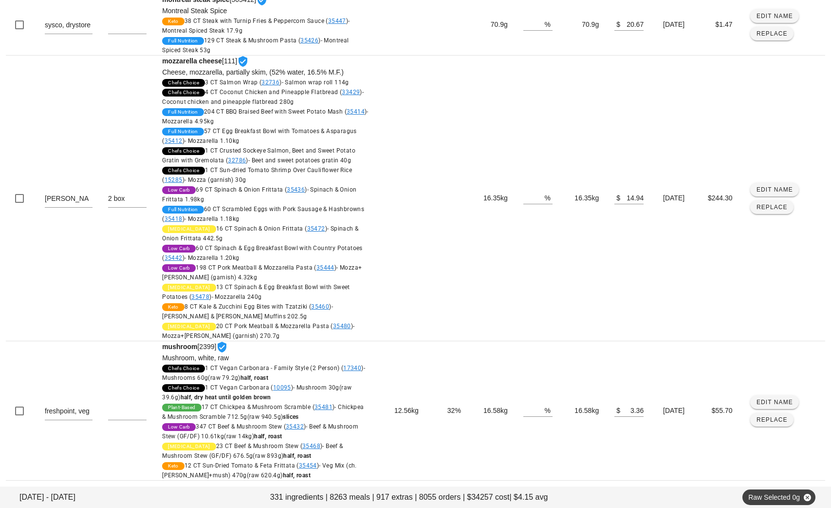
scroll to position [1585, 0]
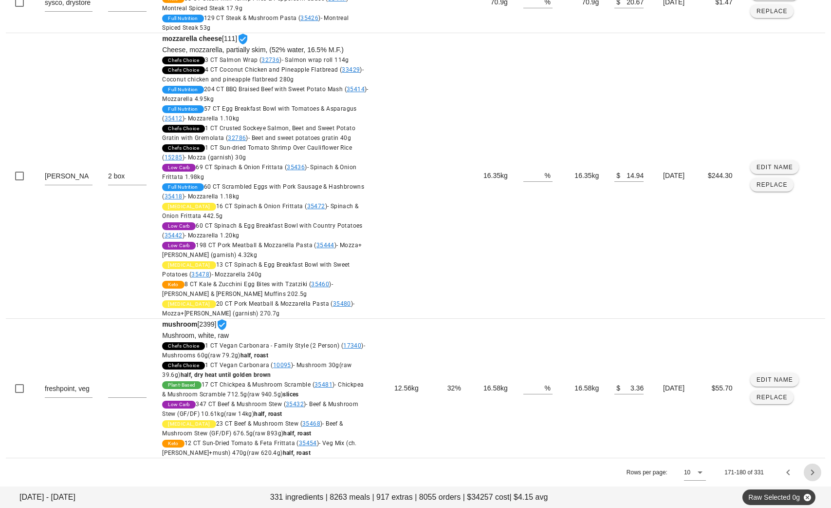
click at [817, 475] on icon "Next page" at bounding box center [813, 472] width 12 height 12
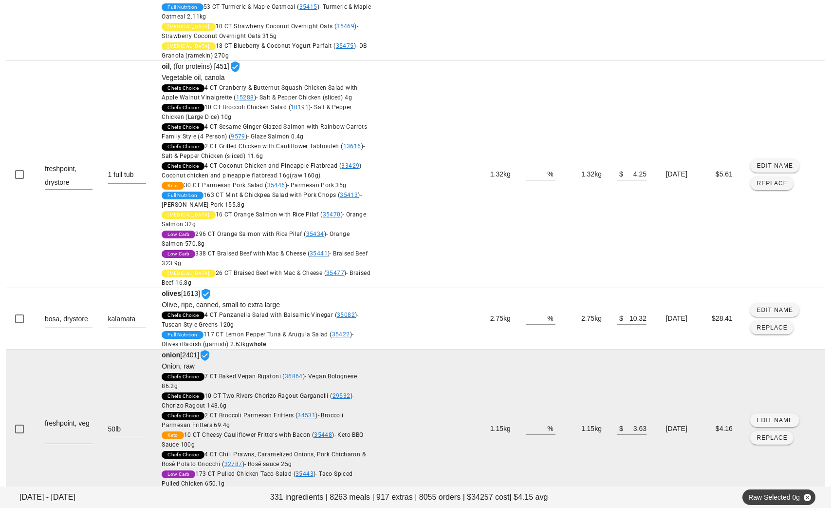
scroll to position [997, 0]
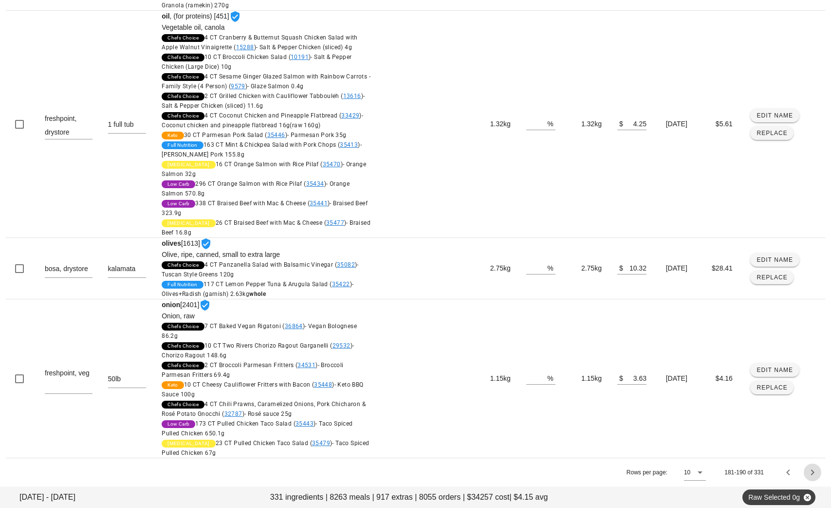
click at [816, 474] on icon "Next page" at bounding box center [813, 472] width 12 height 12
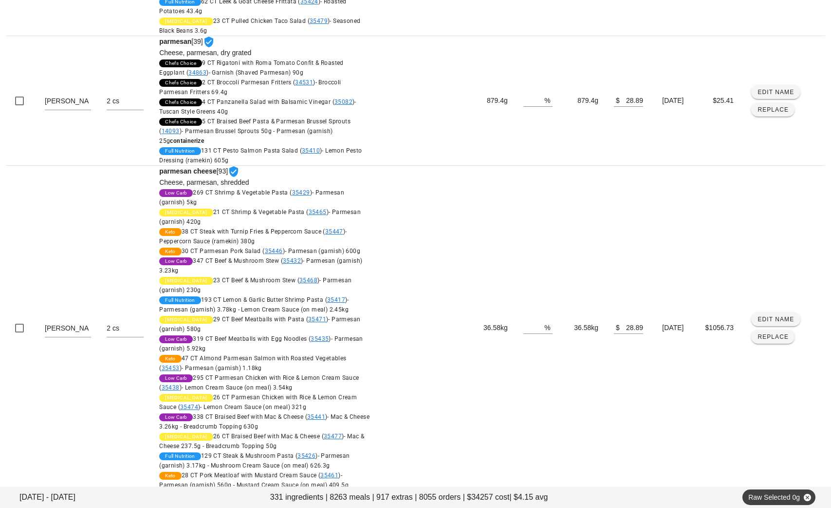
scroll to position [2182, 0]
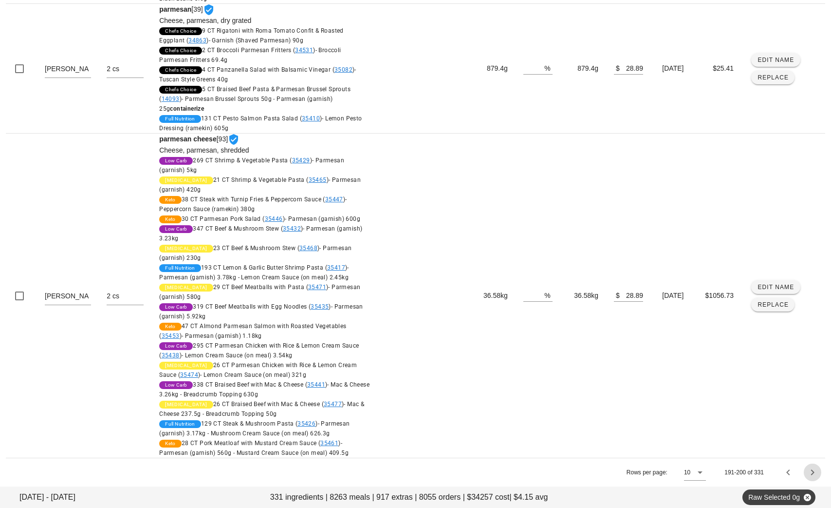
click at [812, 469] on icon "Next page" at bounding box center [813, 472] width 12 height 12
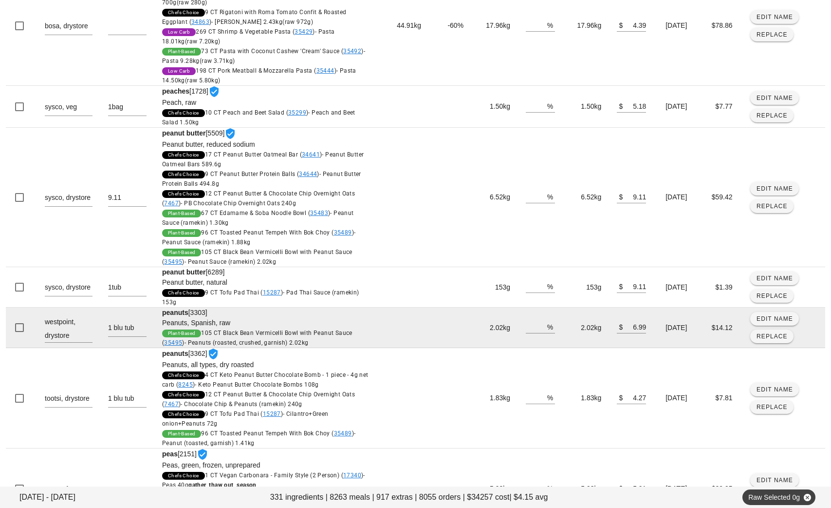
scroll to position [1526, 0]
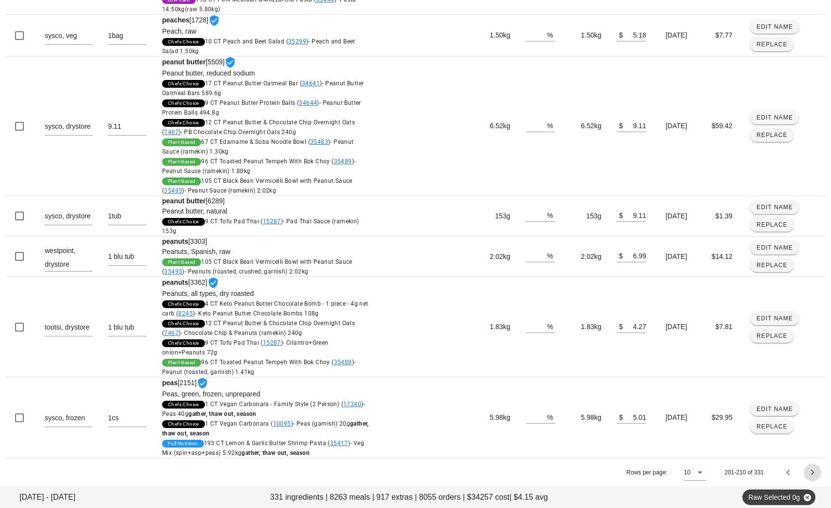
click at [815, 472] on icon "Next page" at bounding box center [813, 472] width 12 height 12
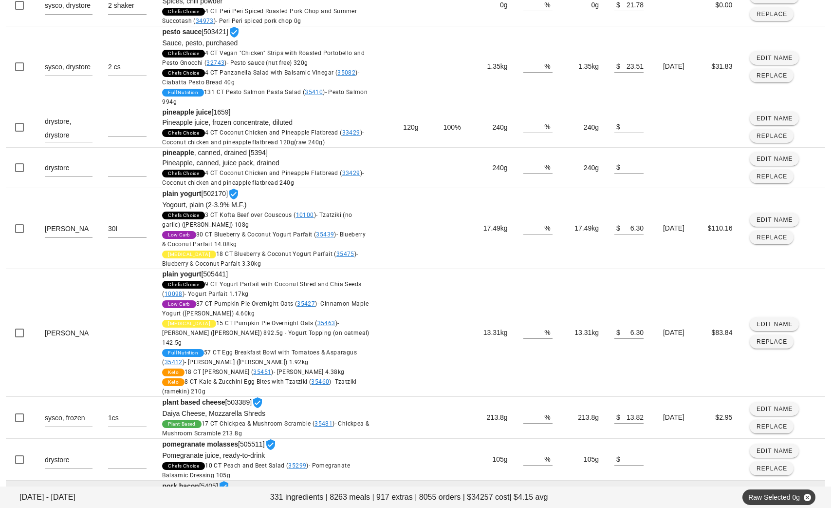
scroll to position [540, 0]
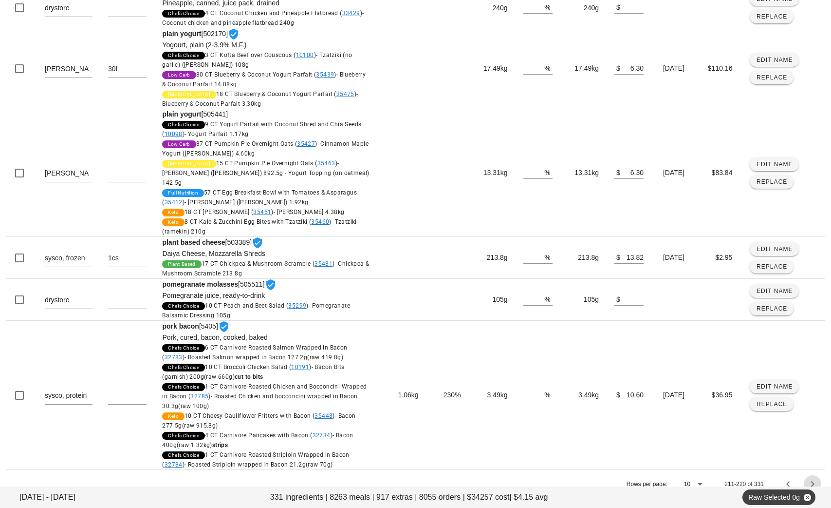
click at [815, 478] on icon "Next page" at bounding box center [813, 484] width 12 height 12
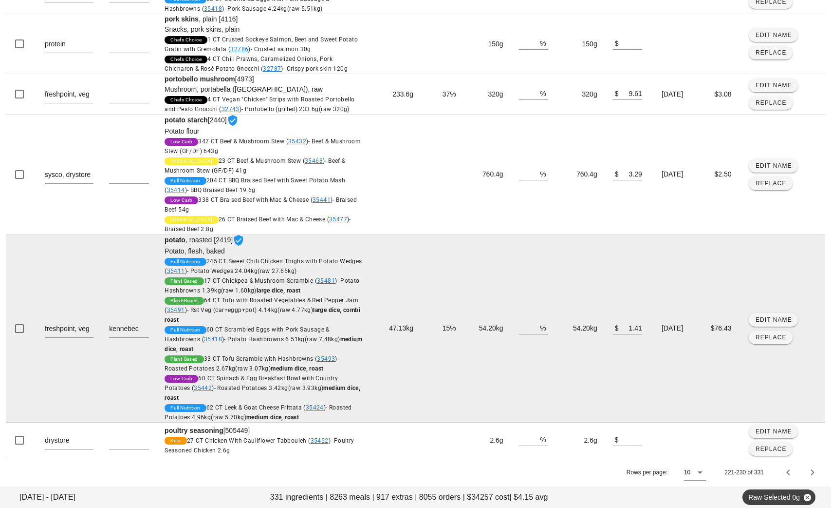
scroll to position [554, 0]
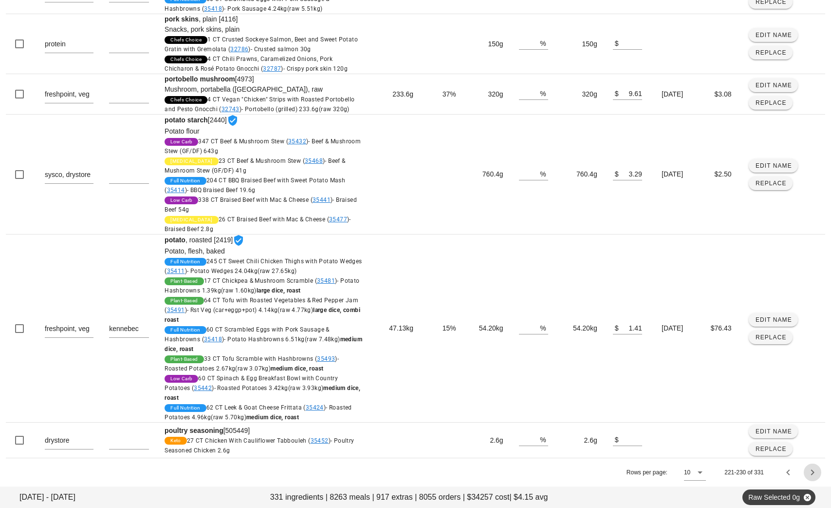
click at [810, 472] on icon "Next page" at bounding box center [813, 472] width 12 height 12
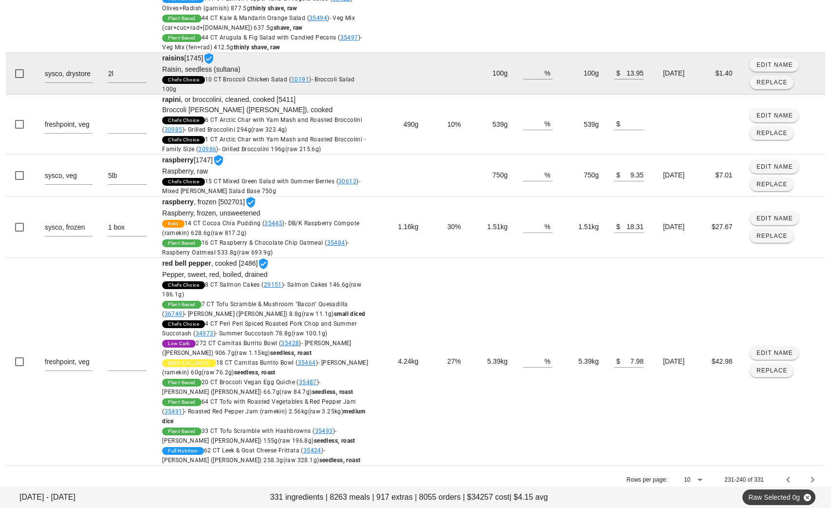
scroll to position [883, 0]
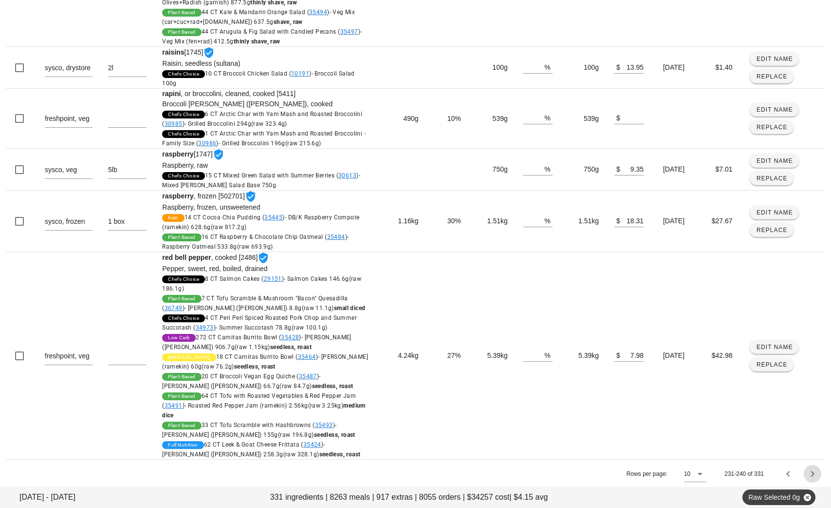
click at [817, 471] on icon "Next page" at bounding box center [813, 474] width 12 height 12
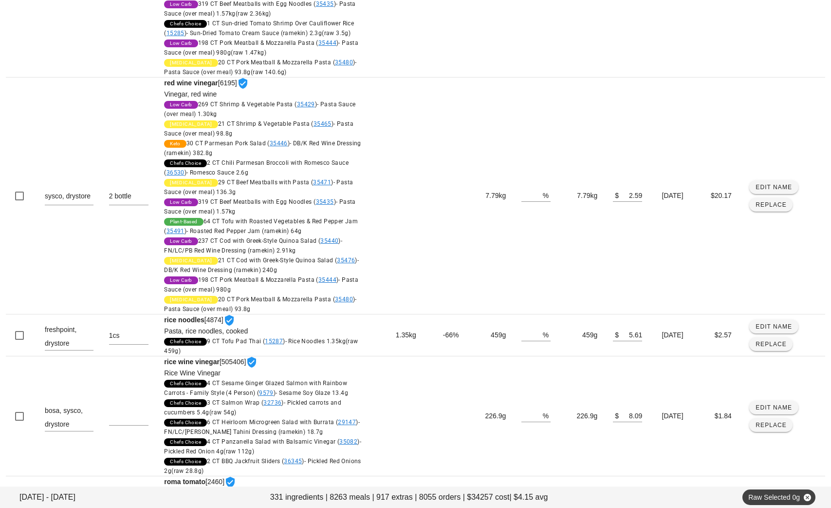
scroll to position [1188, 0]
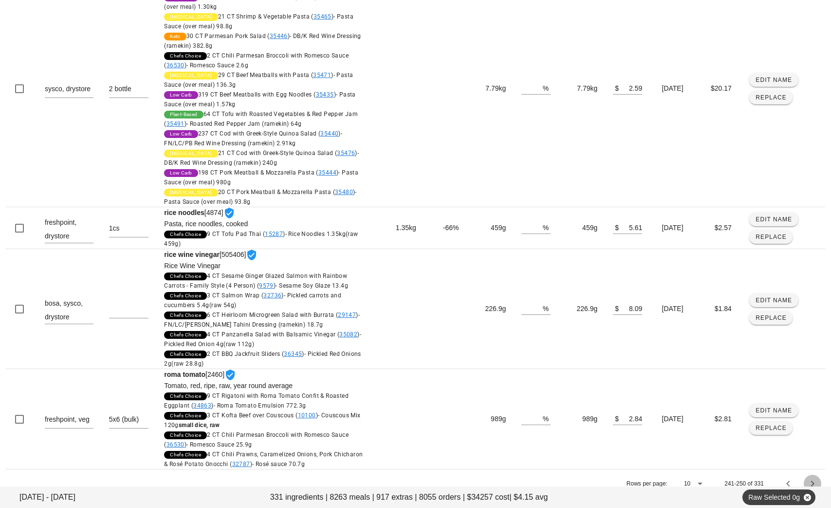
click at [811, 477] on icon "Next page" at bounding box center [813, 483] width 12 height 12
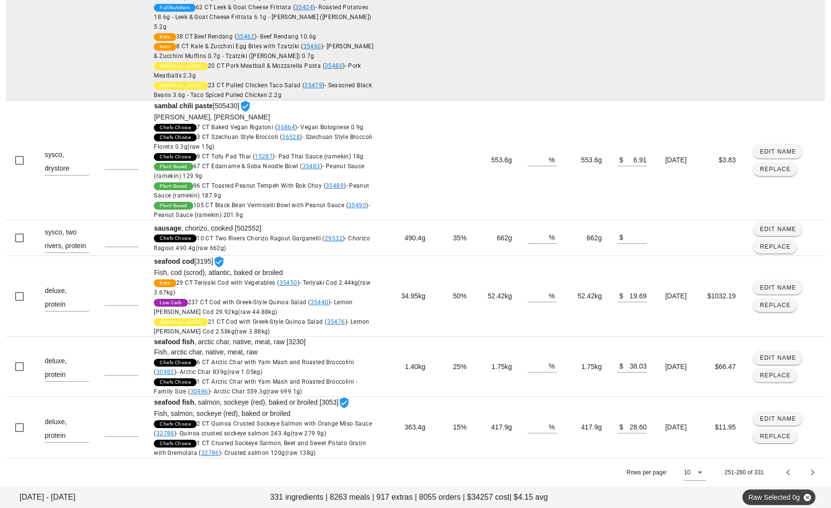
scroll to position [2846, 0]
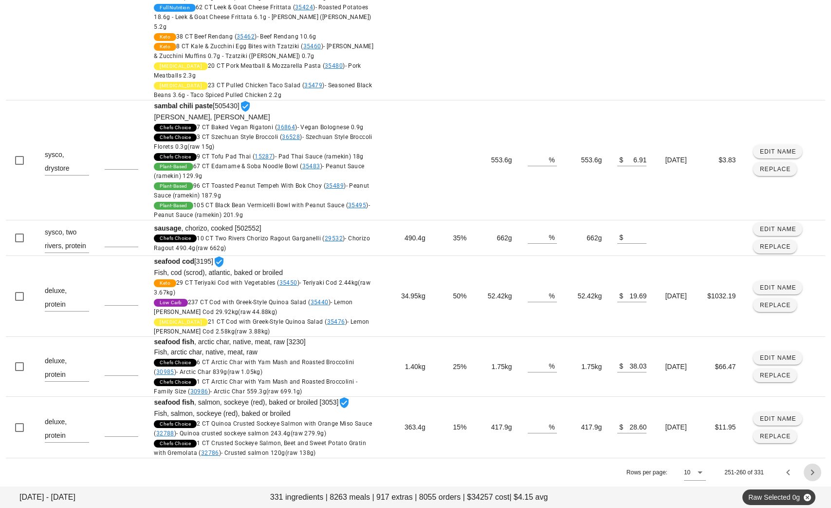
click at [811, 468] on icon "Next page" at bounding box center [813, 472] width 12 height 12
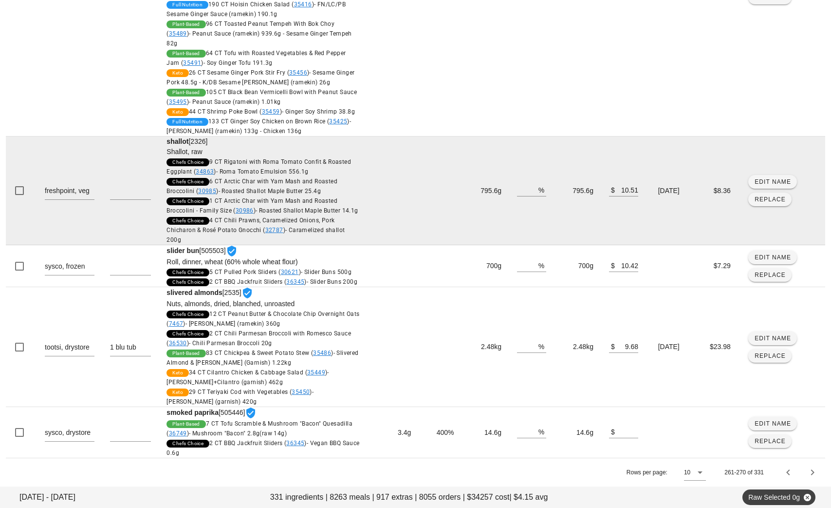
scroll to position [798, 0]
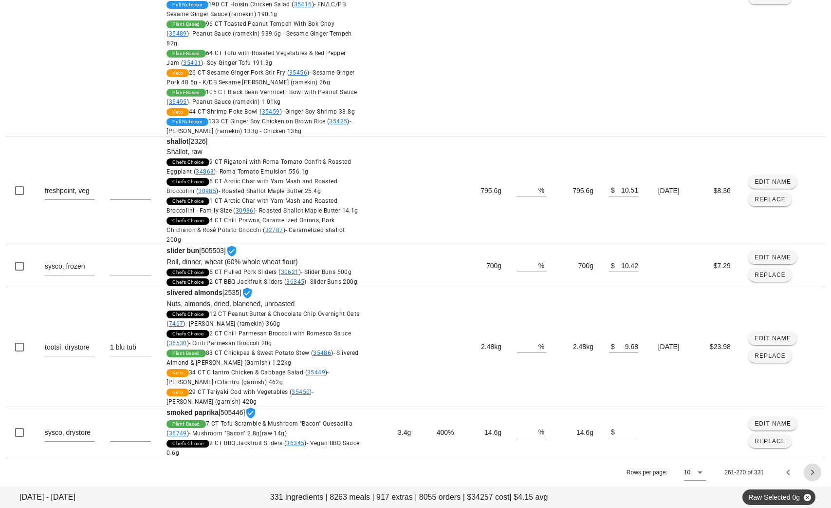
click at [811, 470] on icon "Next page" at bounding box center [813, 472] width 12 height 12
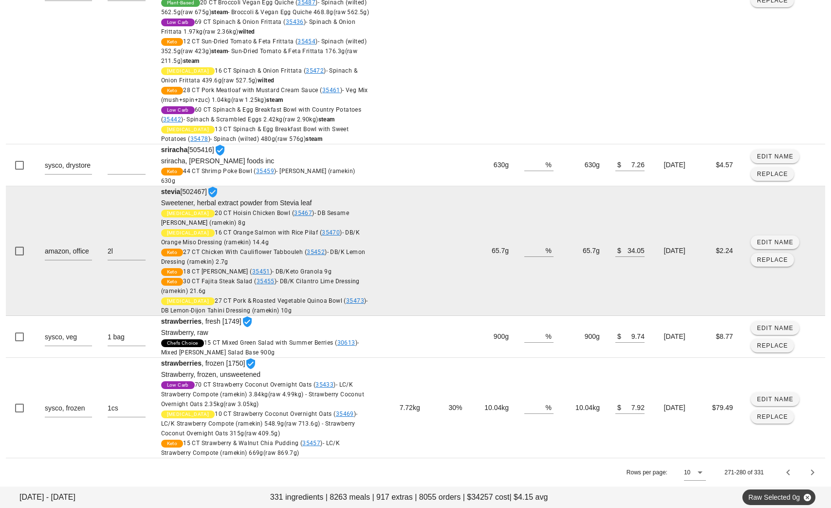
scroll to position [779, 0]
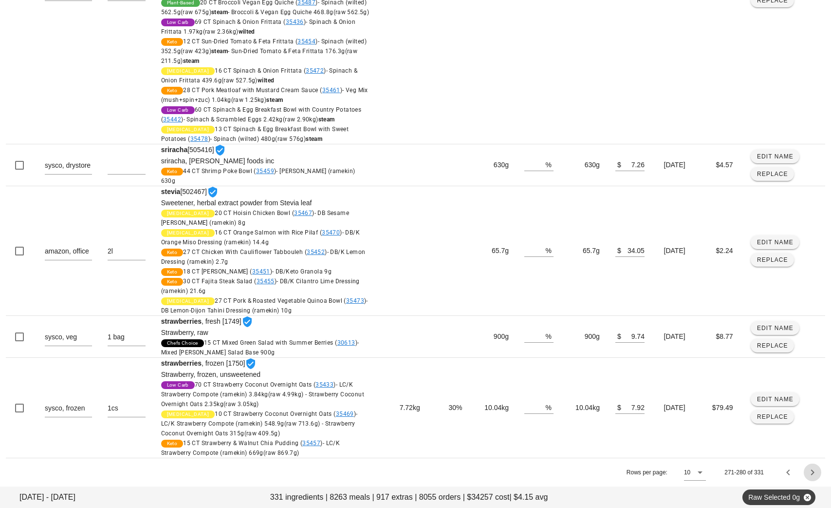
click at [811, 474] on icon "Next page" at bounding box center [813, 472] width 12 height 12
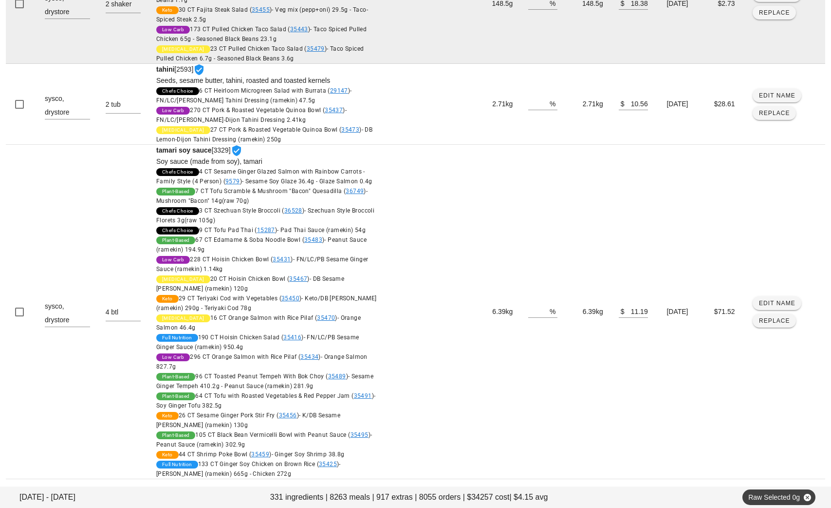
scroll to position [1018, 0]
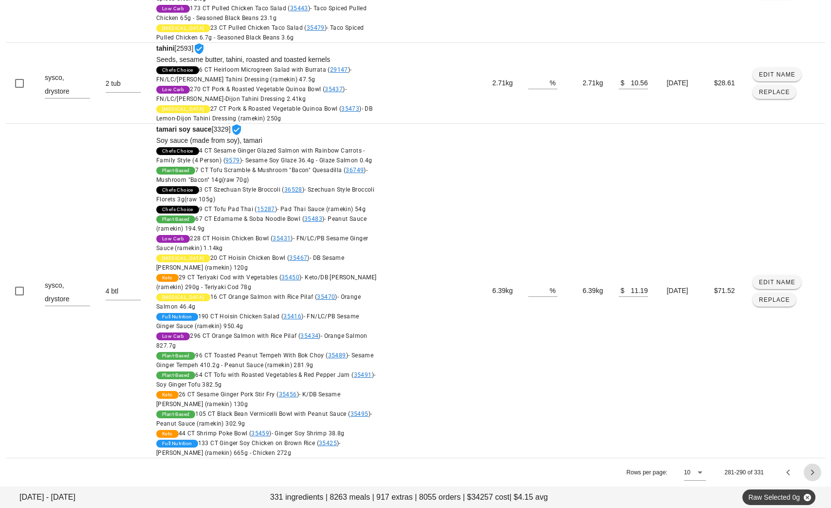
click at [811, 473] on icon "Next page" at bounding box center [813, 472] width 12 height 12
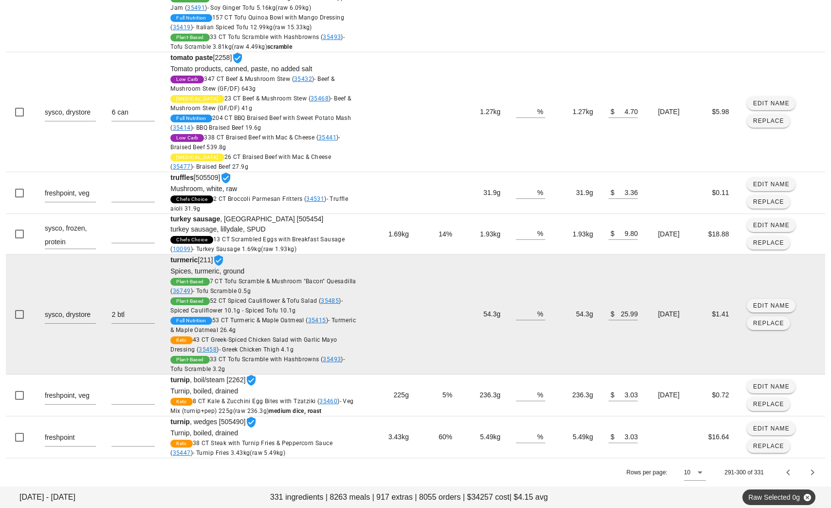
scroll to position [622, 0]
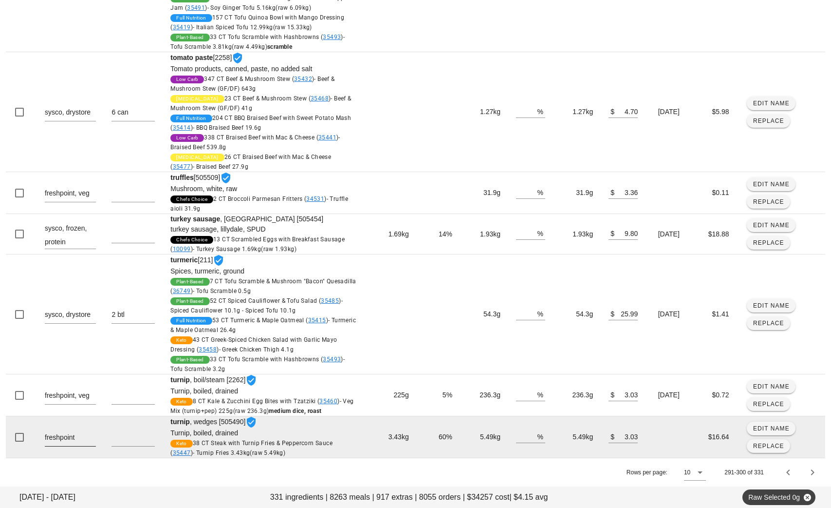
click at [85, 438] on textarea "freshpoint" at bounding box center [70, 438] width 51 height 16
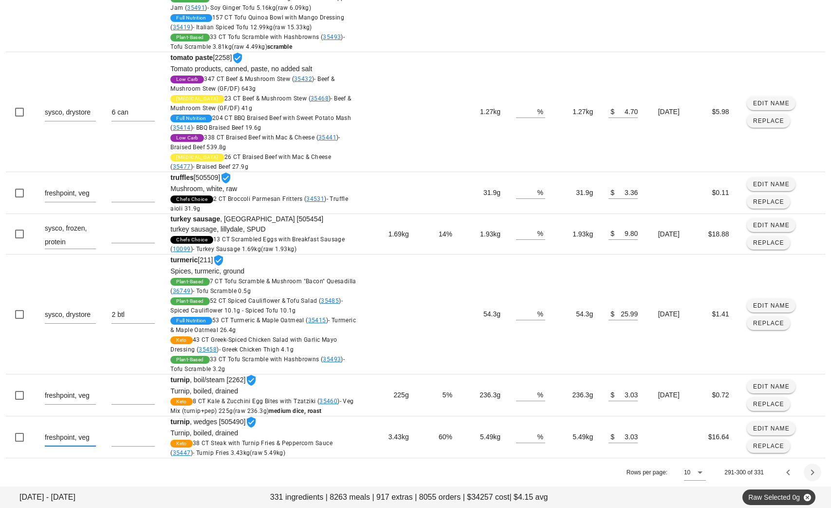
type textarea "freshpoint, veg"
click at [812, 472] on icon "Next page" at bounding box center [813, 472] width 12 height 12
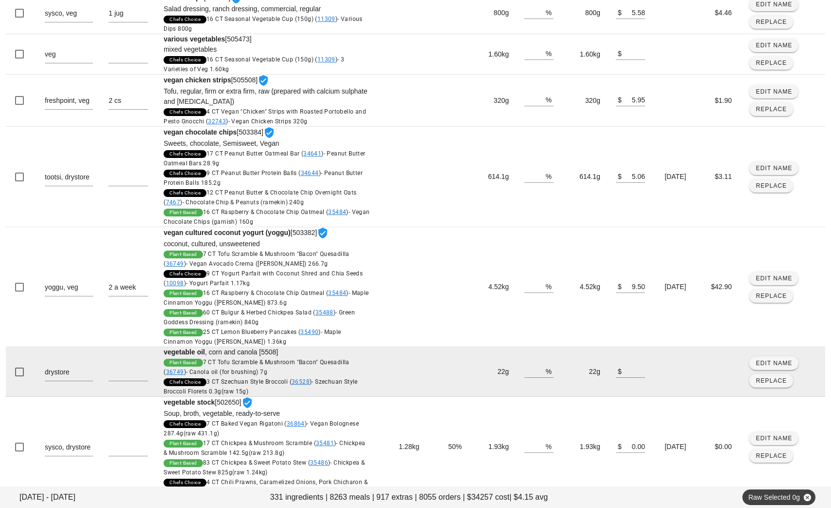
scroll to position [678, 0]
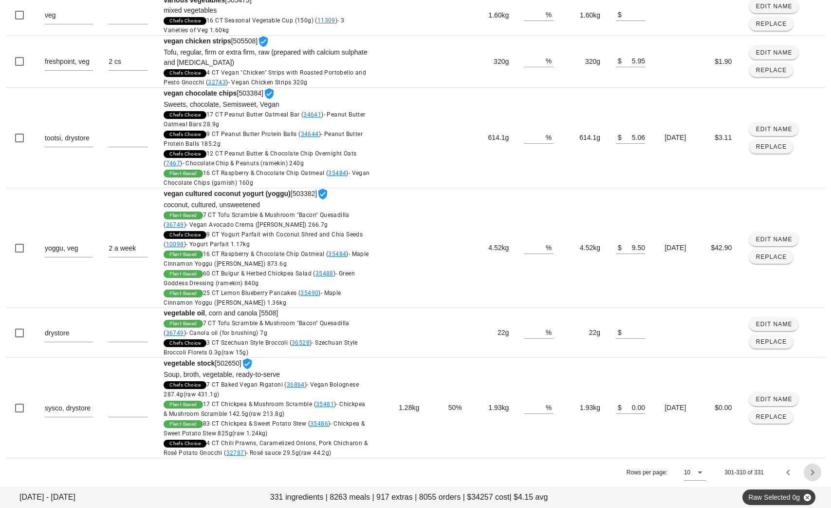
click at [815, 470] on icon "Next page" at bounding box center [813, 472] width 12 height 12
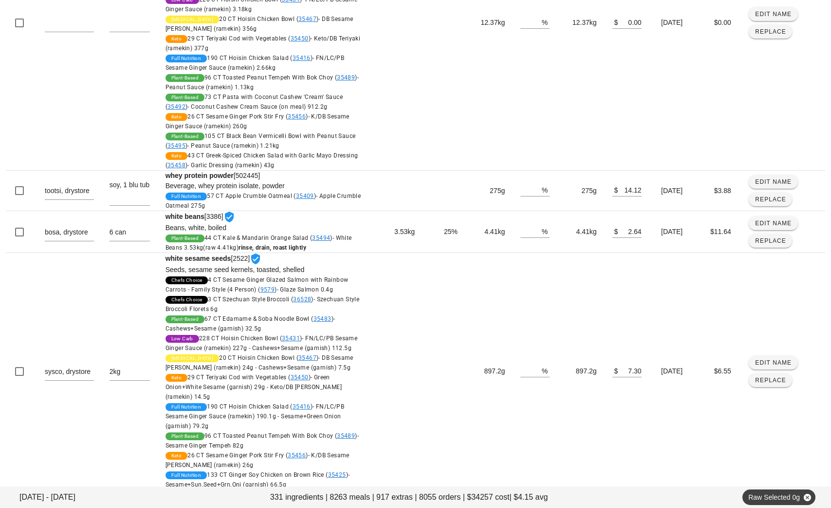
scroll to position [1189, 0]
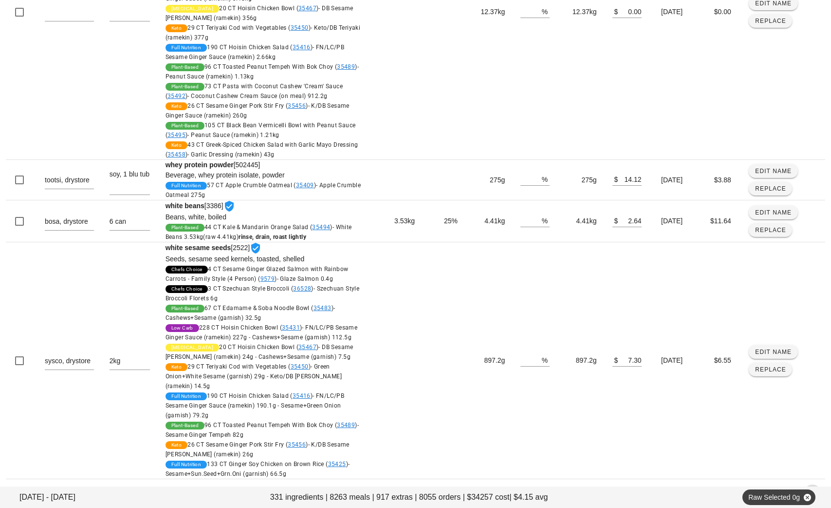
click at [813, 487] on icon "Next page" at bounding box center [813, 493] width 12 height 12
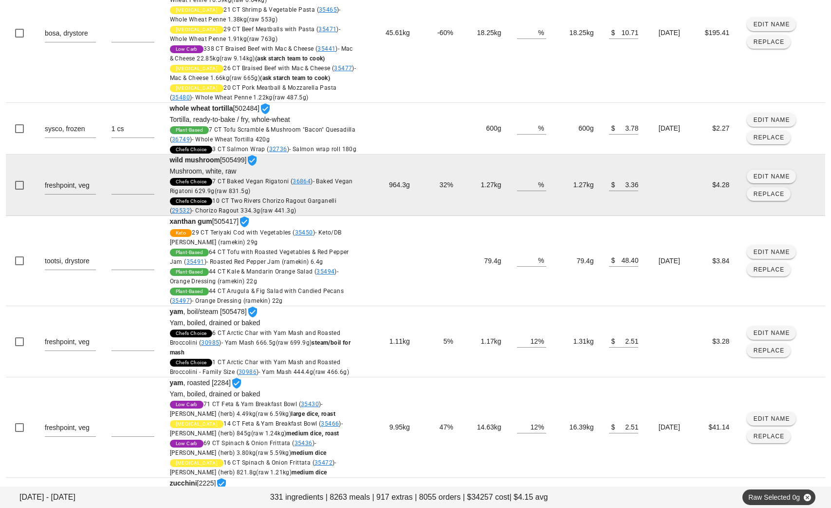
scroll to position [612, 0]
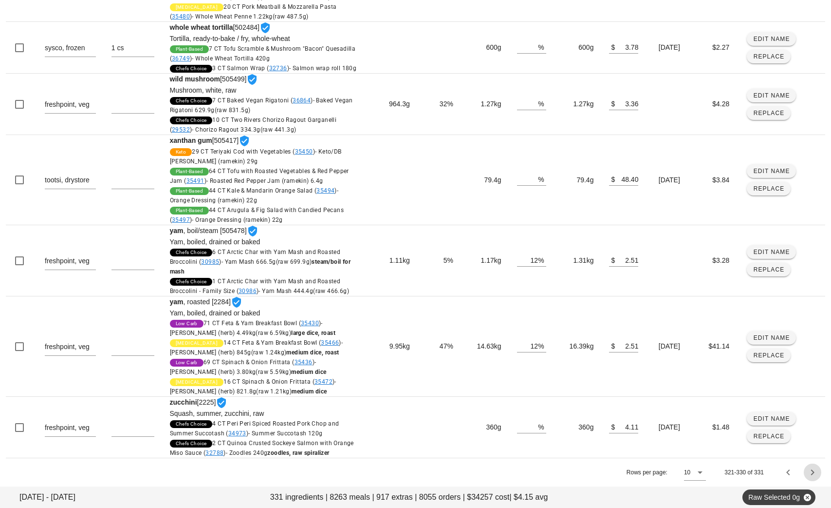
click at [813, 474] on icon "Next page" at bounding box center [813, 472] width 12 height 12
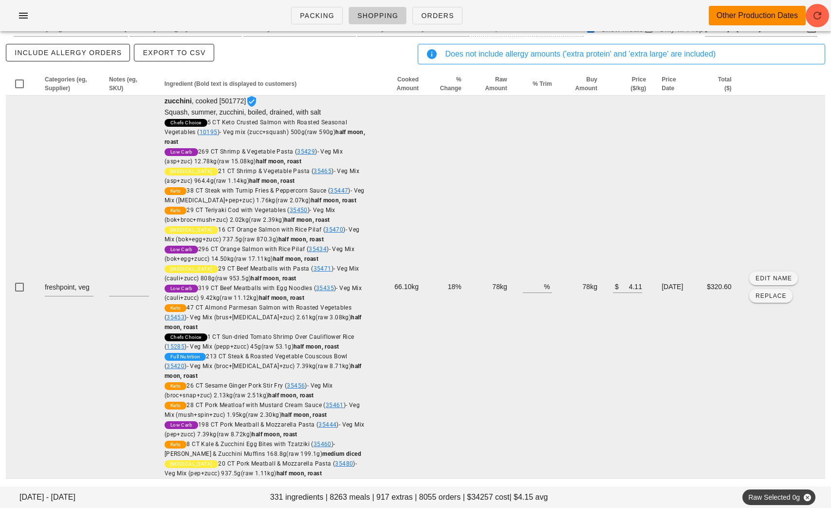
scroll to position [0, 0]
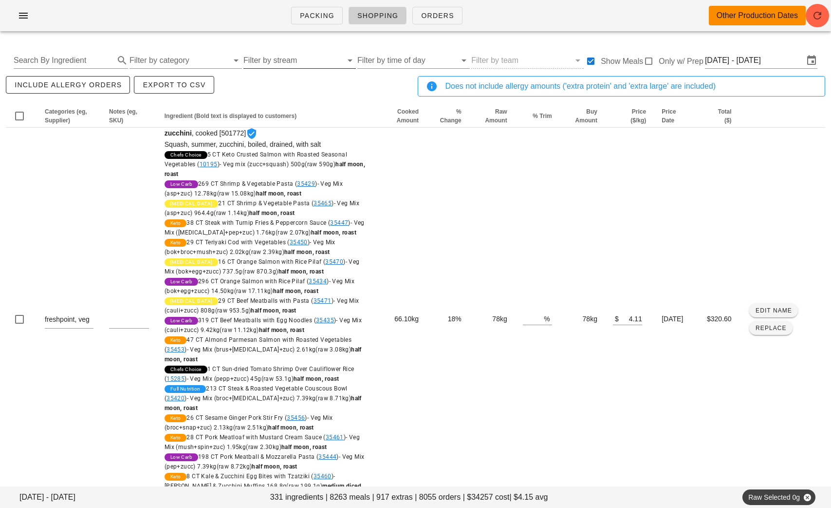
click at [272, 62] on input "Filter by stream" at bounding box center [293, 61] width 99 height 16
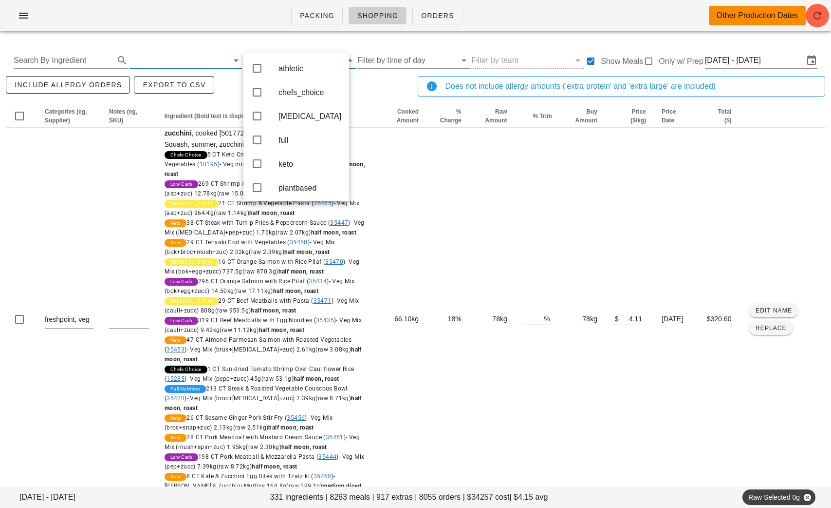
click at [184, 58] on input "text" at bounding box center [179, 61] width 99 height 16
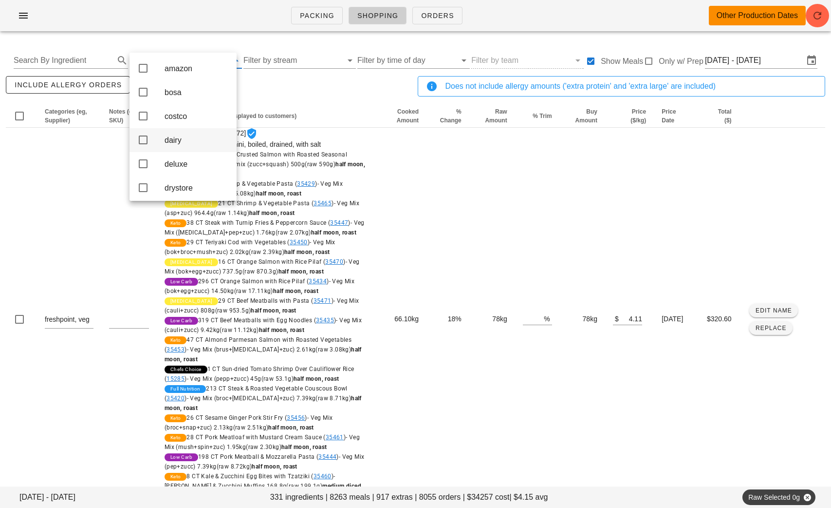
click at [189, 143] on div "dairy" at bounding box center [197, 139] width 64 height 9
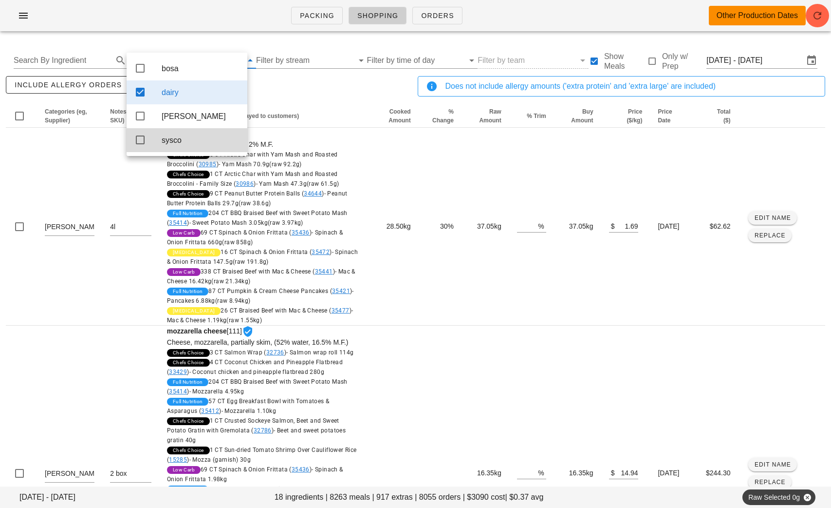
click at [324, 86] on div "include allergy orders Export to CSV" at bounding box center [210, 90] width 412 height 32
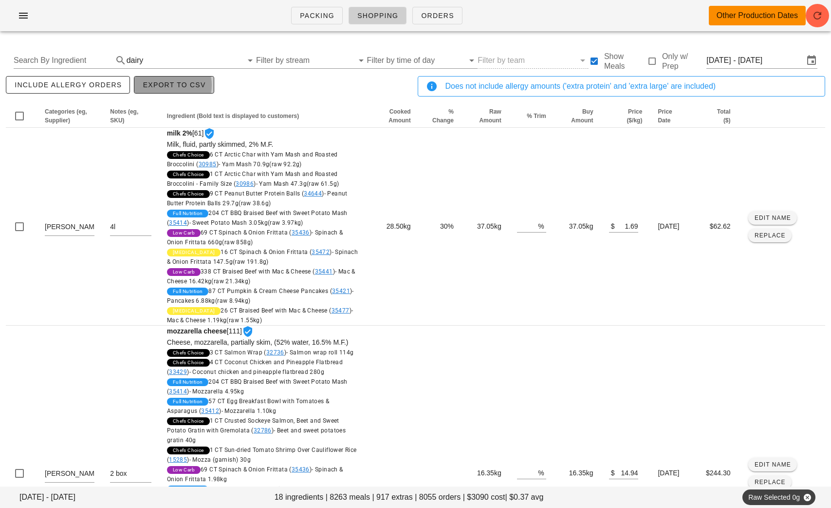
click at [181, 86] on span "Export to CSV" at bounding box center [173, 85] width 63 height 8
click at [182, 60] on input "text" at bounding box center [193, 61] width 97 height 16
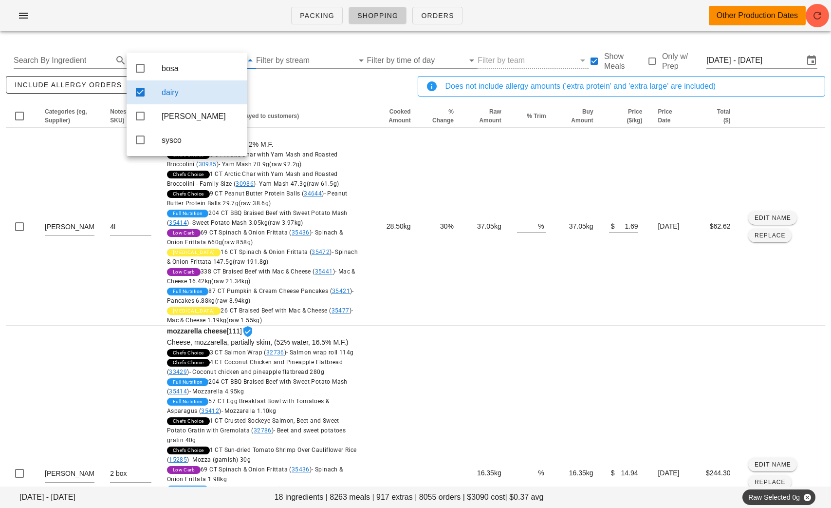
click at [208, 87] on div "dairy" at bounding box center [201, 92] width 78 height 21
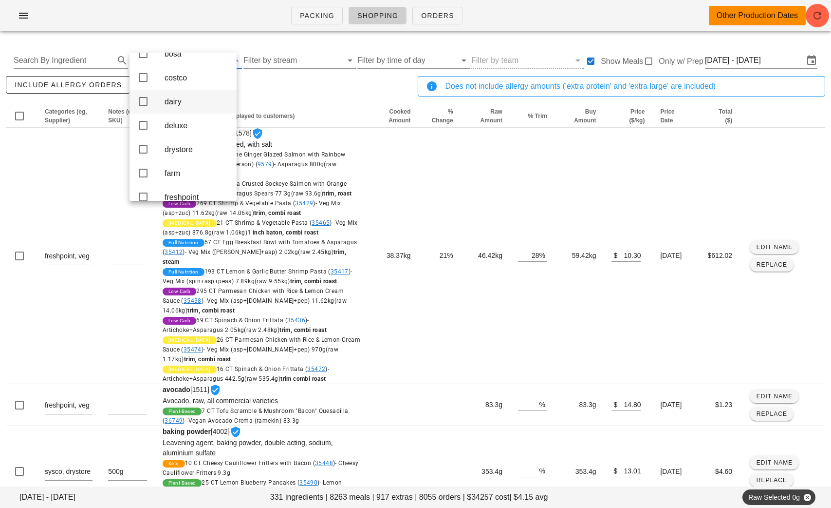
scroll to position [43, 0]
click at [189, 149] on div "drystore" at bounding box center [197, 144] width 64 height 9
click at [297, 103] on div "include allergy orders Export to CSV" at bounding box center [210, 90] width 412 height 32
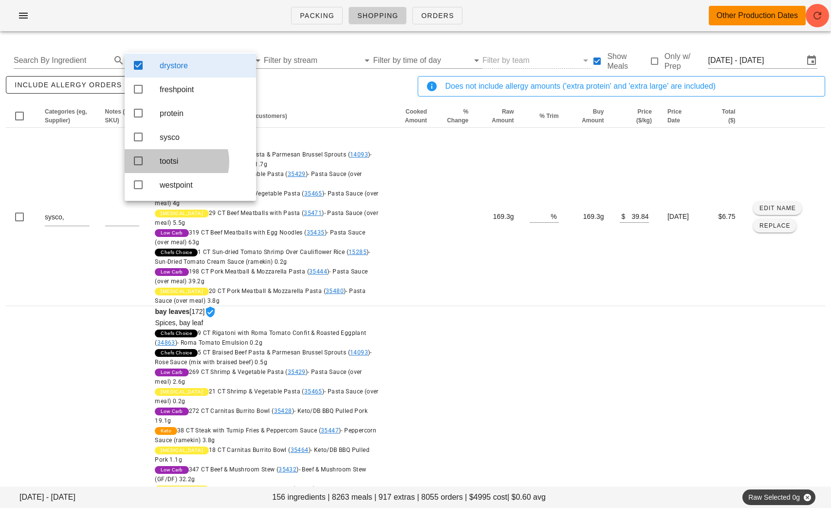
scroll to position [34, 0]
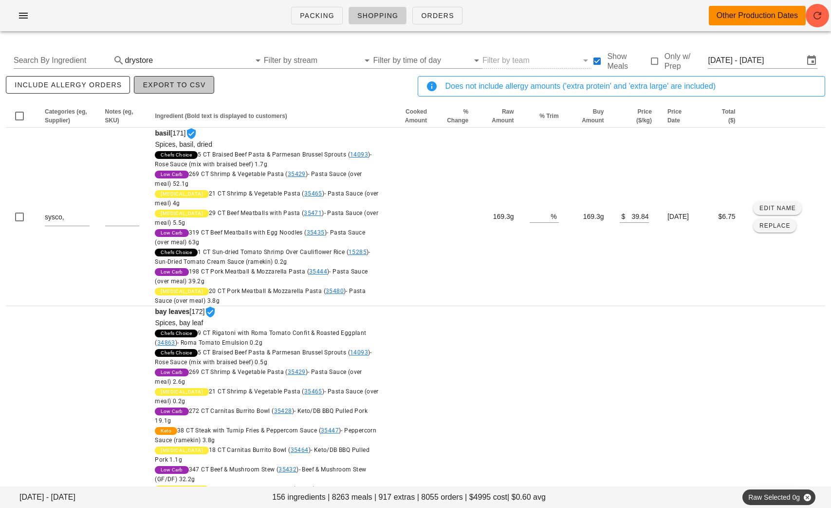
click at [176, 85] on span "Export to CSV" at bounding box center [173, 85] width 63 height 8
click at [176, 68] on div "drystore" at bounding box center [194, 61] width 139 height 16
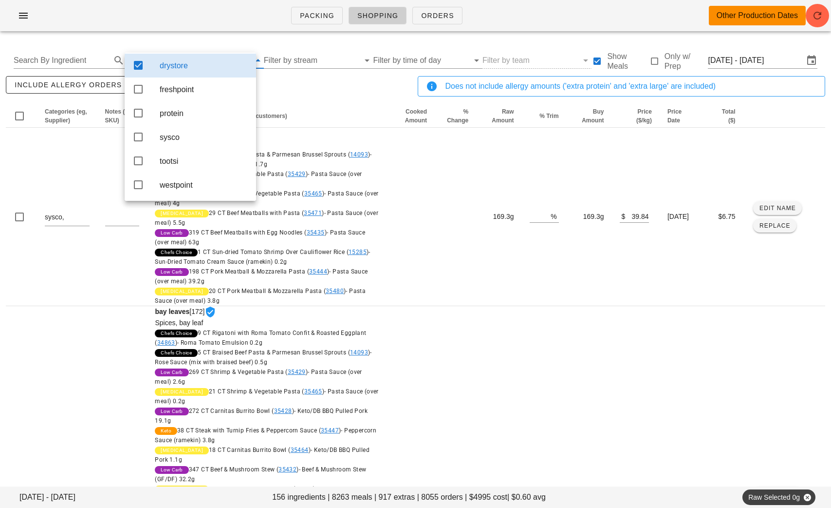
click at [183, 61] on div "drystore" at bounding box center [204, 65] width 89 height 9
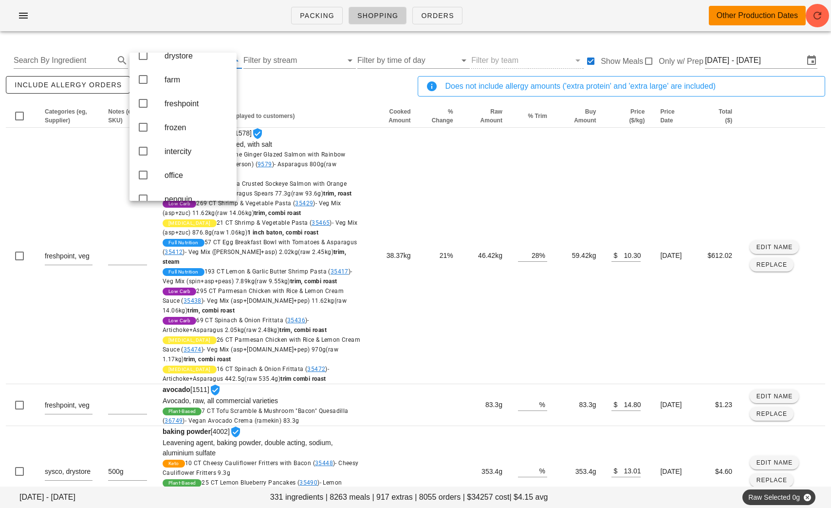
scroll to position [135, 0]
click at [191, 129] on div "frozen" at bounding box center [197, 124] width 64 height 9
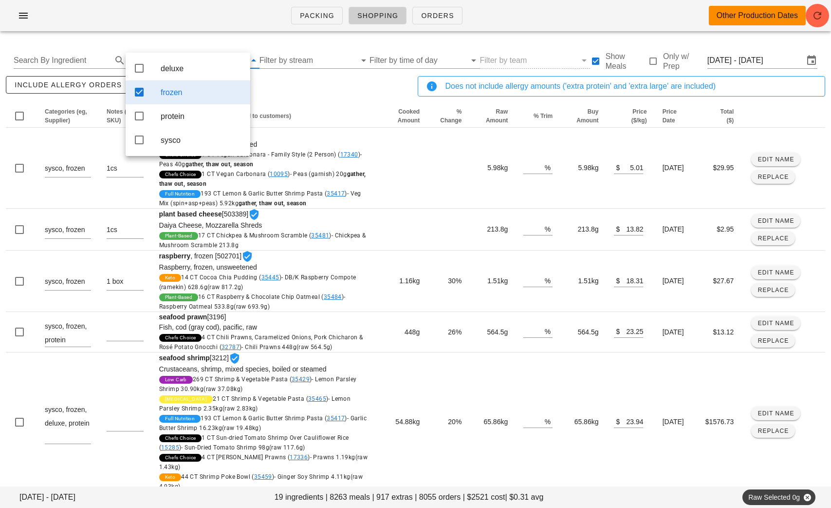
scroll to position [0, 0]
click at [313, 82] on div "include allergy orders Export to CSV" at bounding box center [210, 90] width 412 height 32
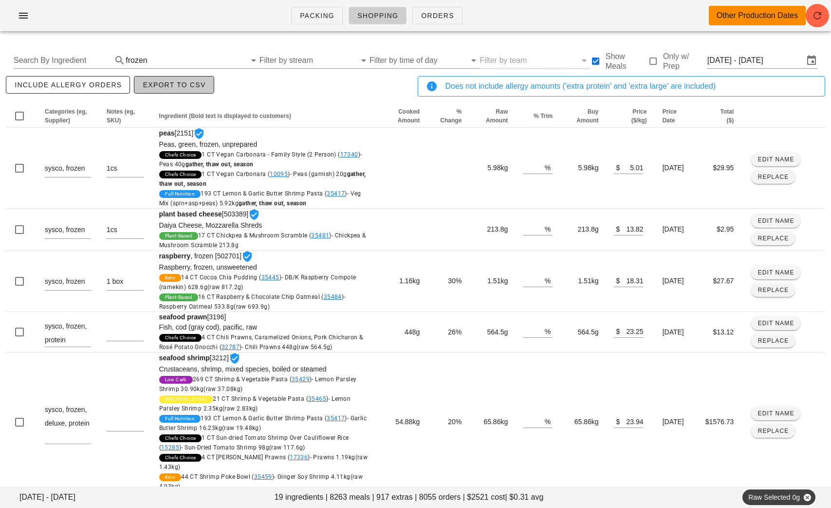
click at [176, 85] on span "Export to CSV" at bounding box center [173, 85] width 63 height 8
click at [189, 60] on input "text" at bounding box center [198, 61] width 96 height 16
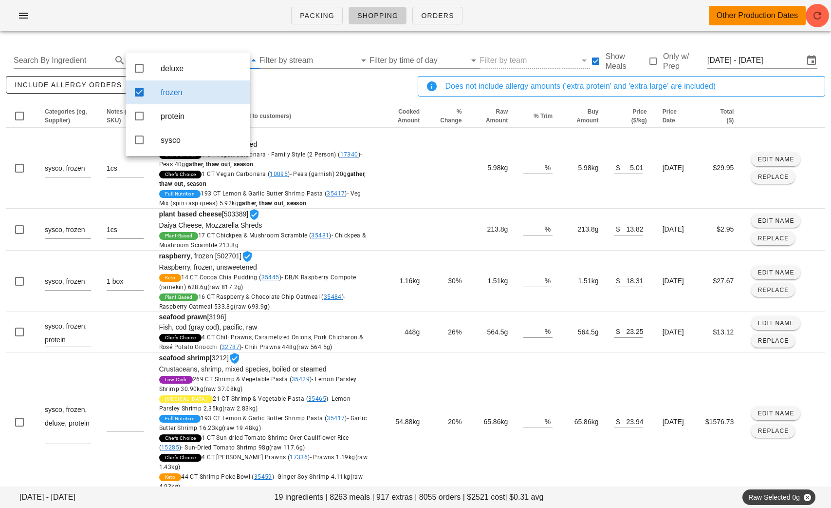
click at [161, 89] on div "frozen" at bounding box center [202, 92] width 82 height 9
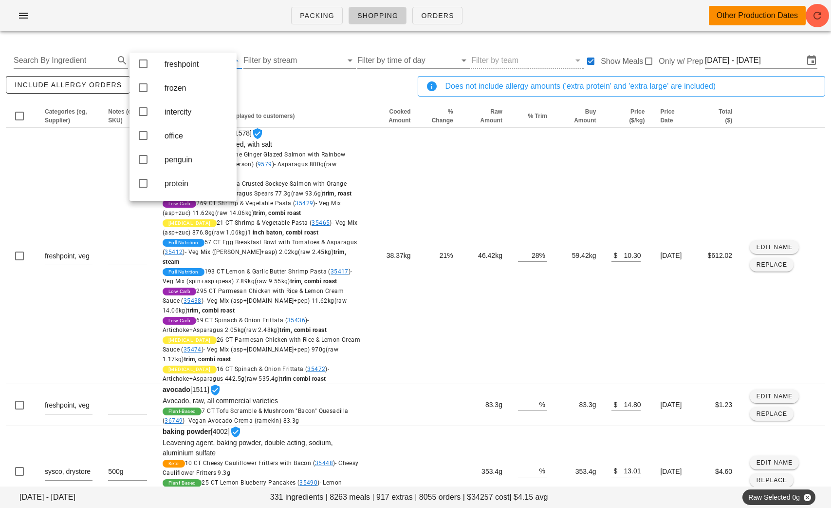
scroll to position [176, 0]
click at [184, 136] on div "office" at bounding box center [197, 131] width 64 height 9
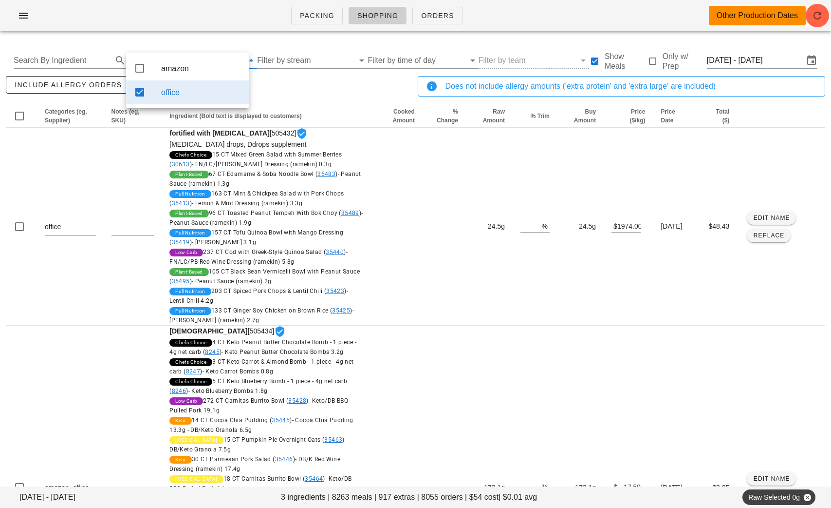
scroll to position [0, 0]
click at [276, 94] on div "include allergy orders Export to CSV" at bounding box center [210, 90] width 412 height 32
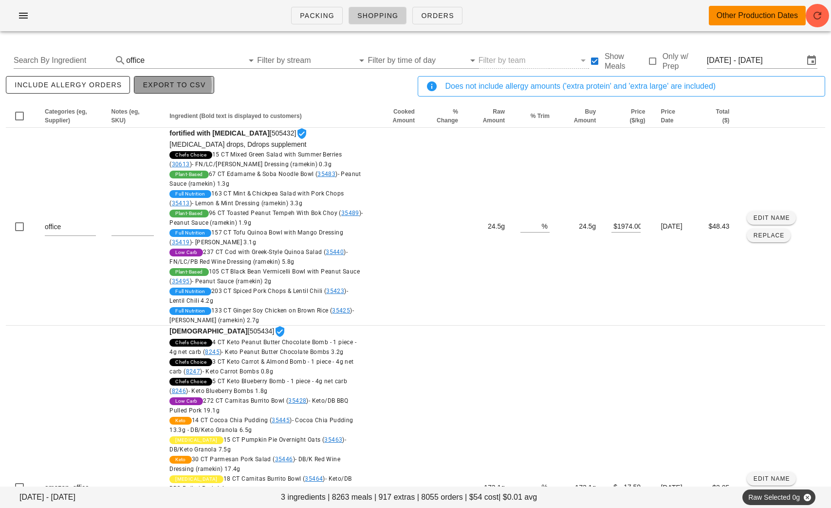
click at [162, 81] on span "Export to CSV" at bounding box center [173, 85] width 63 height 8
click at [199, 62] on input "text" at bounding box center [195, 61] width 97 height 16
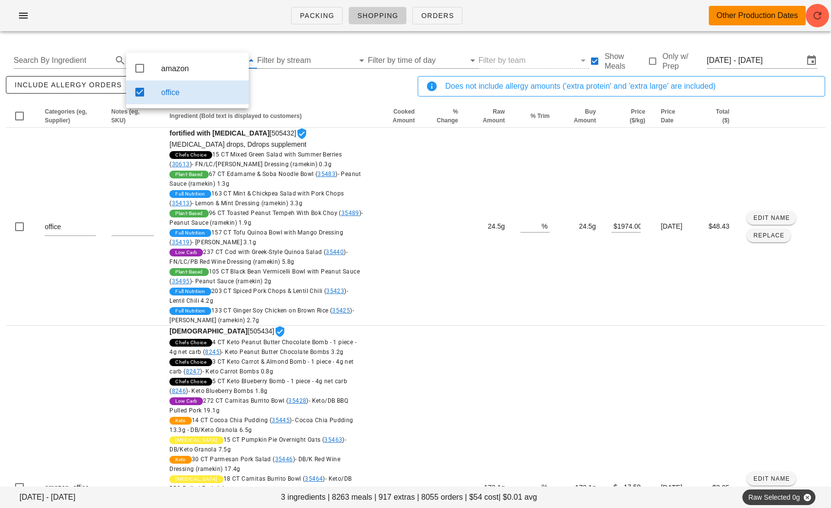
click at [137, 94] on icon at bounding box center [140, 92] width 12 height 12
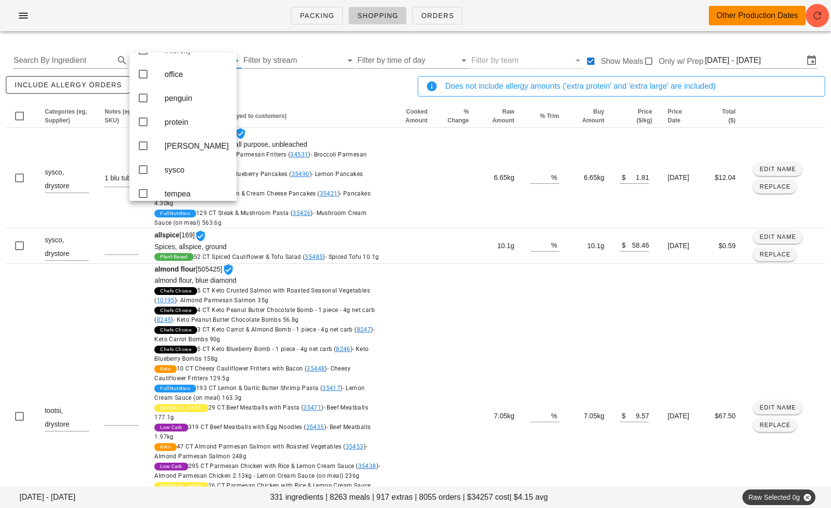
scroll to position [235, 0]
click at [178, 124] on div "protein" at bounding box center [197, 119] width 64 height 9
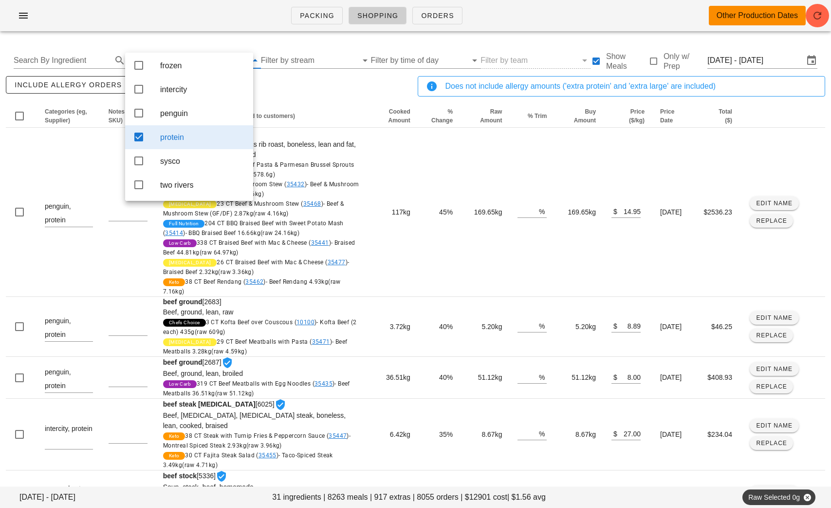
scroll to position [133, 0]
click at [304, 94] on div "include allergy orders Export to CSV" at bounding box center [210, 90] width 412 height 32
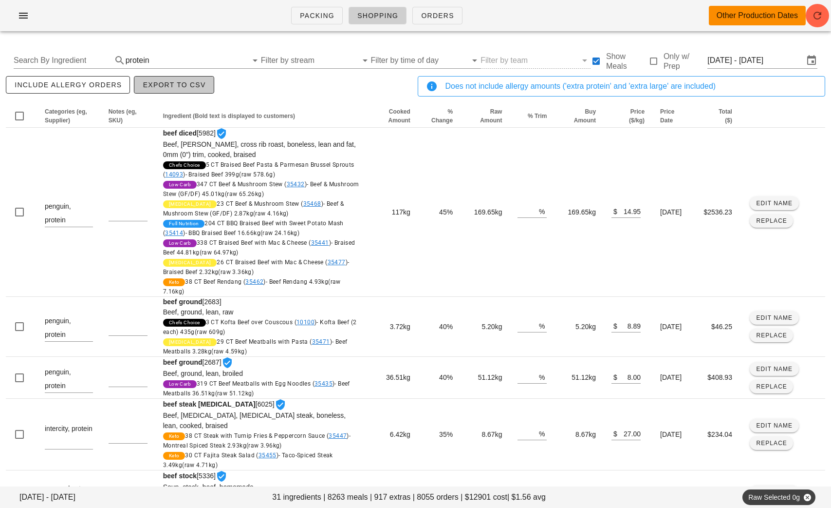
click at [170, 77] on button "Export to CSV" at bounding box center [174, 85] width 80 height 18
click at [237, 59] on input "text" at bounding box center [199, 61] width 96 height 16
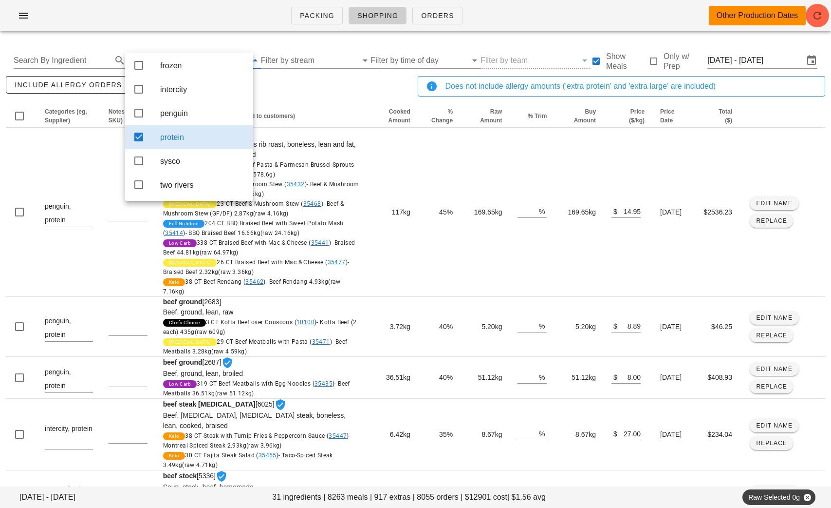
click at [222, 132] on div "protein" at bounding box center [202, 136] width 85 height 9
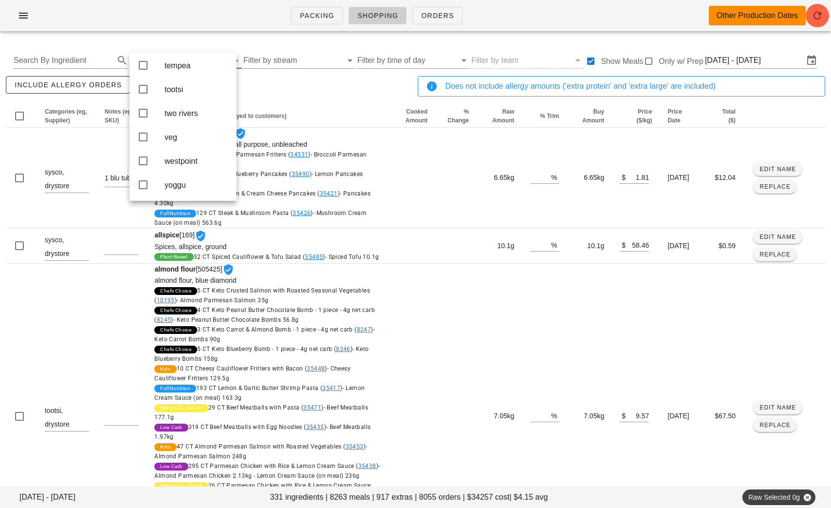
scroll to position [381, 0]
click at [196, 133] on div "veg" at bounding box center [197, 136] width 64 height 9
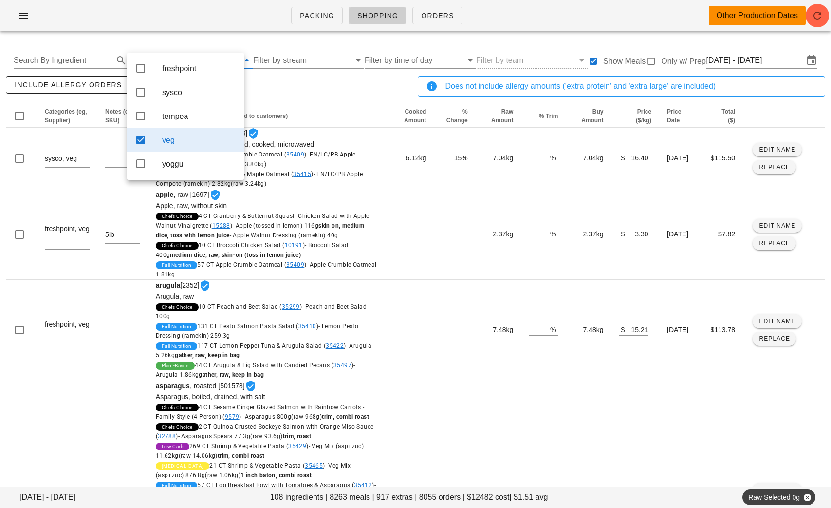
scroll to position [0, 0]
click at [341, 82] on div "include allergy orders Export to CSV" at bounding box center [210, 90] width 412 height 32
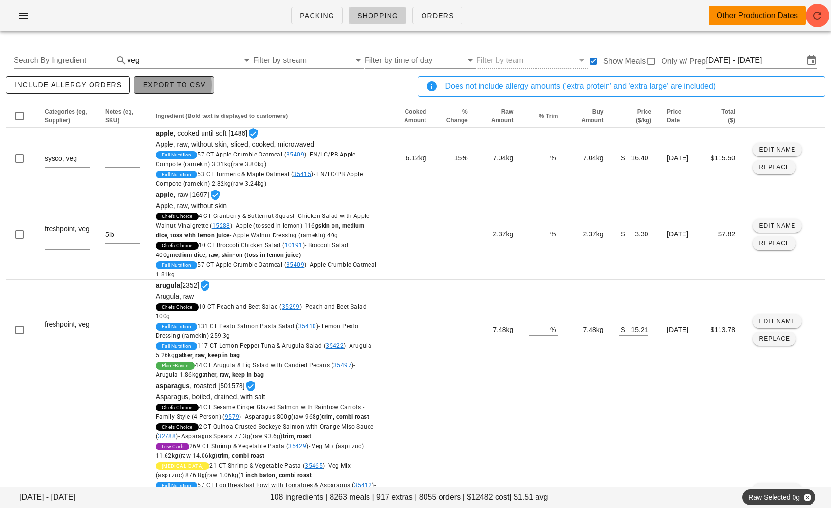
click at [191, 89] on button "Export to CSV" at bounding box center [174, 85] width 80 height 18
click at [178, 60] on input "text" at bounding box center [191, 61] width 98 height 16
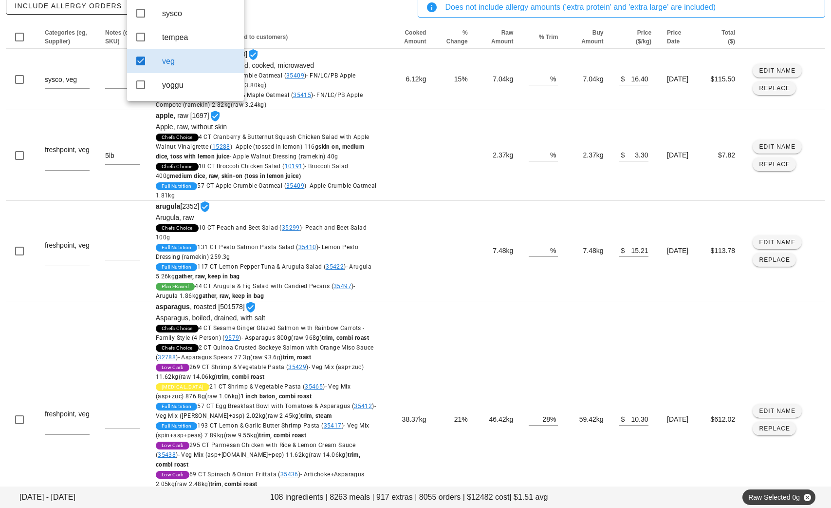
scroll to position [83, 0]
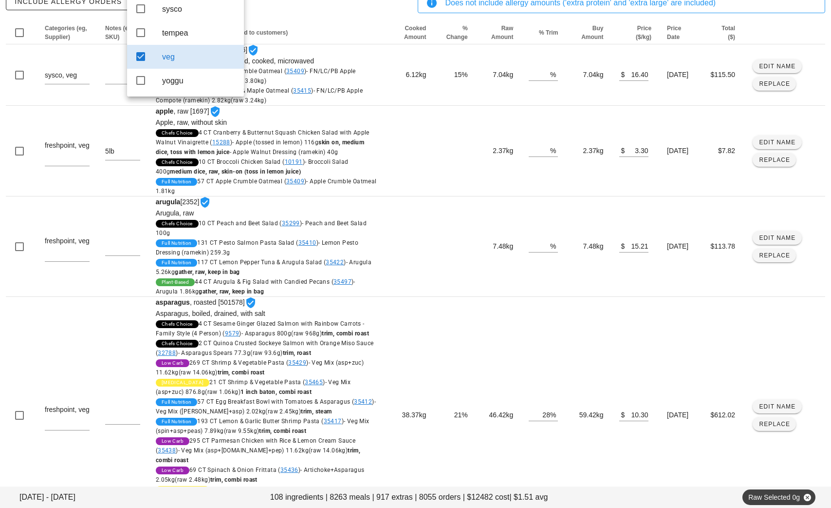
click at [191, 60] on div "veg" at bounding box center [199, 56] width 74 height 9
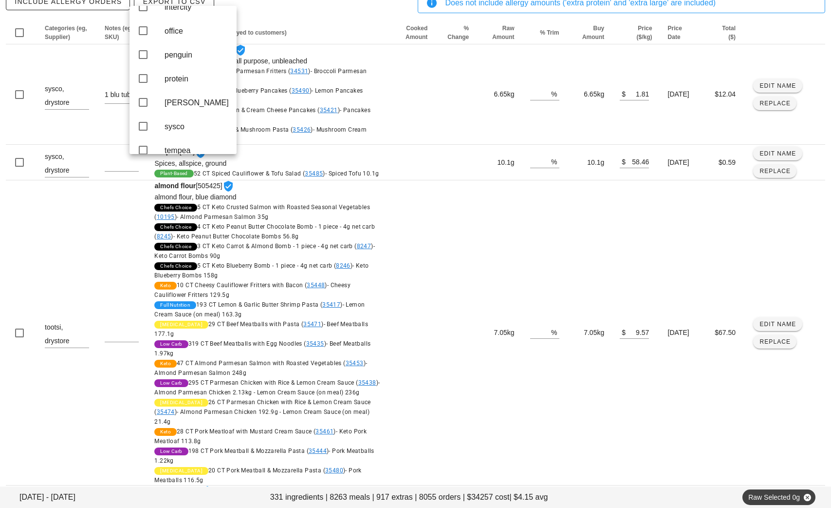
scroll to position [381, 0]
click at [327, 15] on div "include allergy orders Export to CSV" at bounding box center [210, 7] width 412 height 32
